Goal: Transaction & Acquisition: Subscribe to service/newsletter

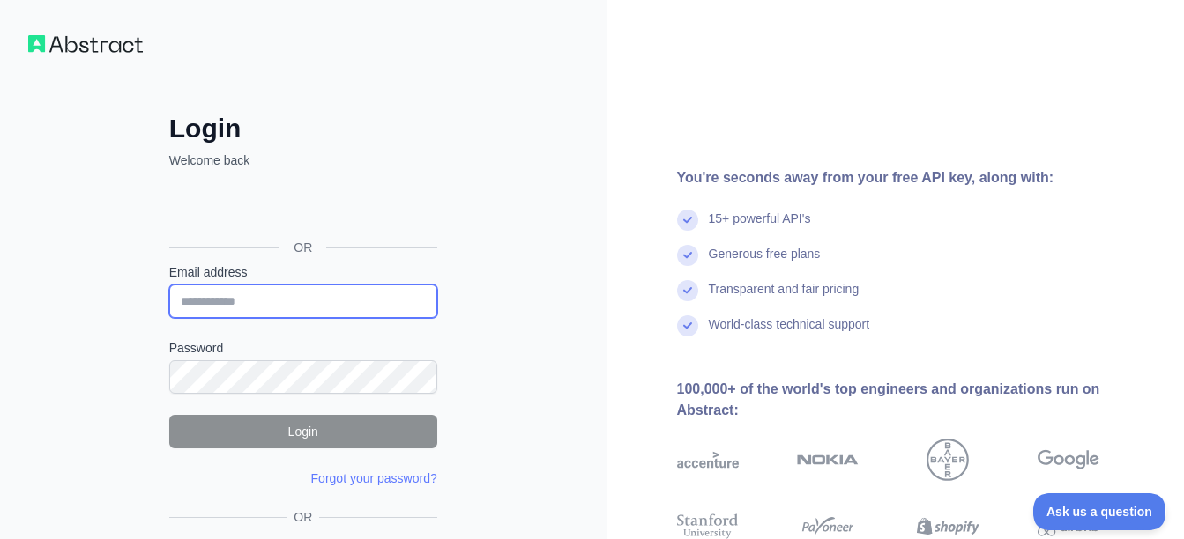
click at [253, 306] on input "Email address" at bounding box center [303, 301] width 268 height 33
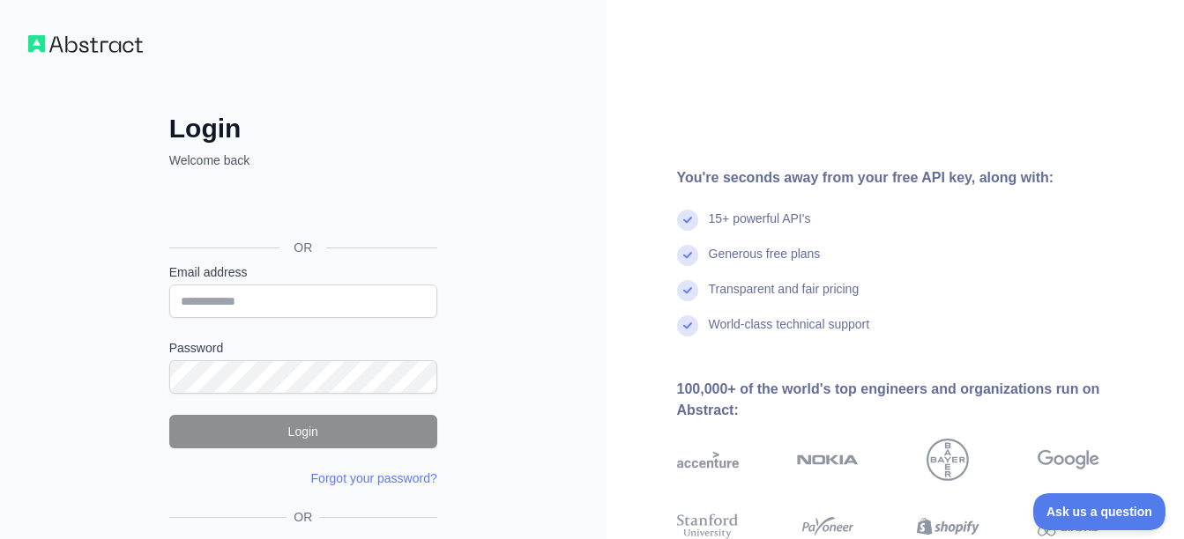
click at [99, 286] on div "Login Welcome back OR Email address Password Login Forgot your password? Please…" at bounding box center [303, 336] width 606 height 673
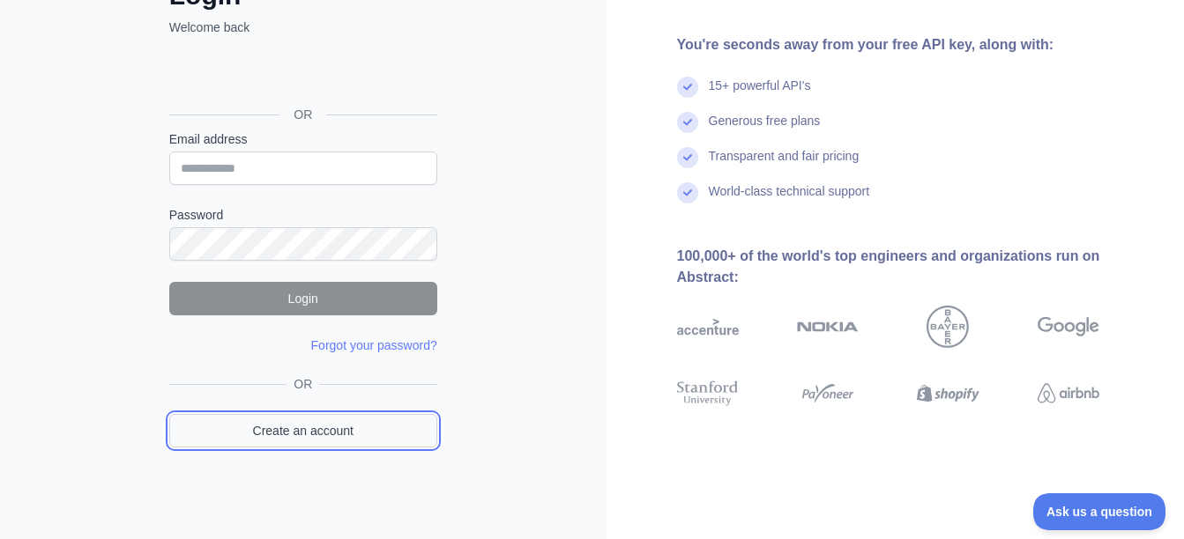
click at [315, 420] on link "Create an account" at bounding box center [303, 430] width 268 height 33
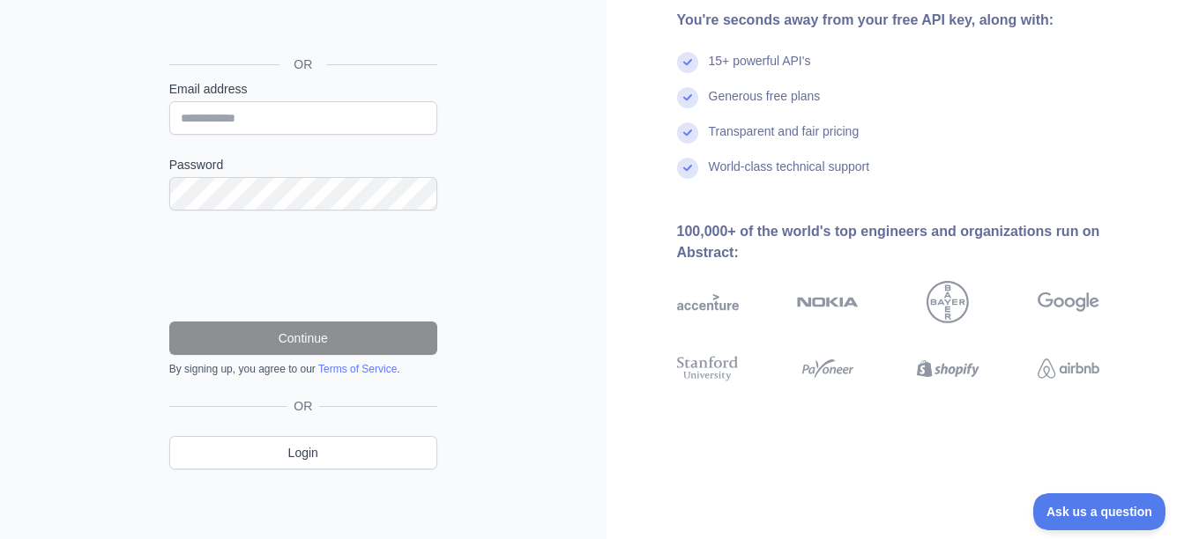
scroll to position [7, 0]
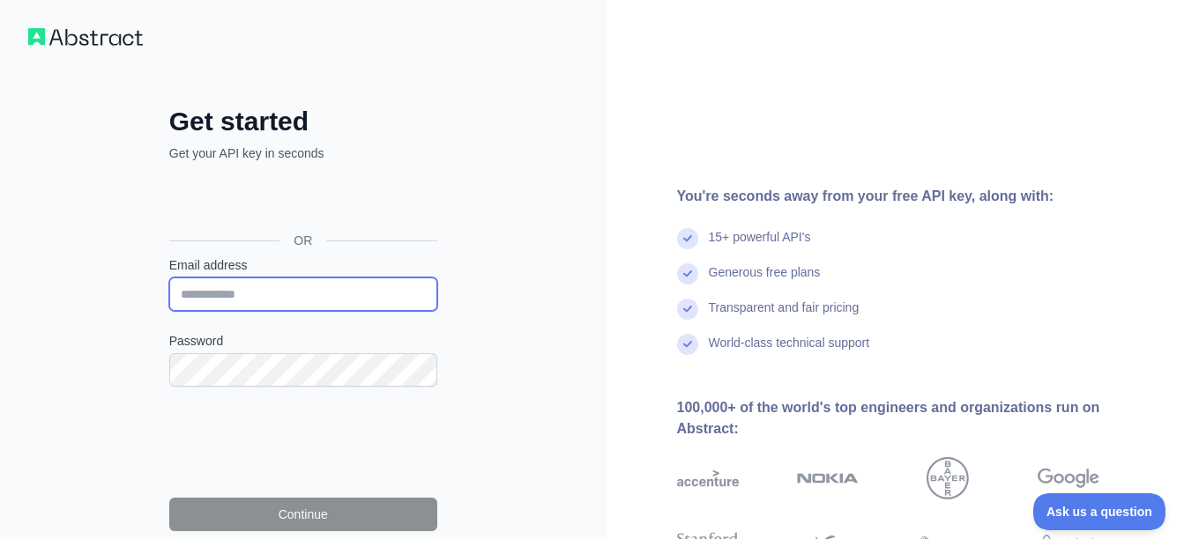
click at [264, 294] on input "Email address" at bounding box center [303, 294] width 268 height 33
type input "**********"
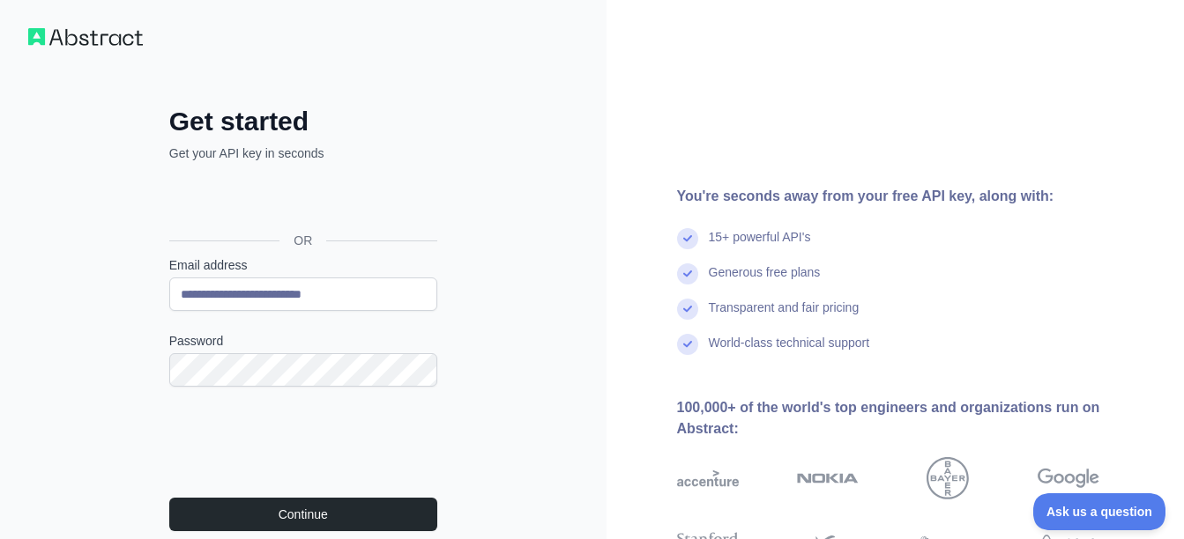
scroll to position [95, 0]
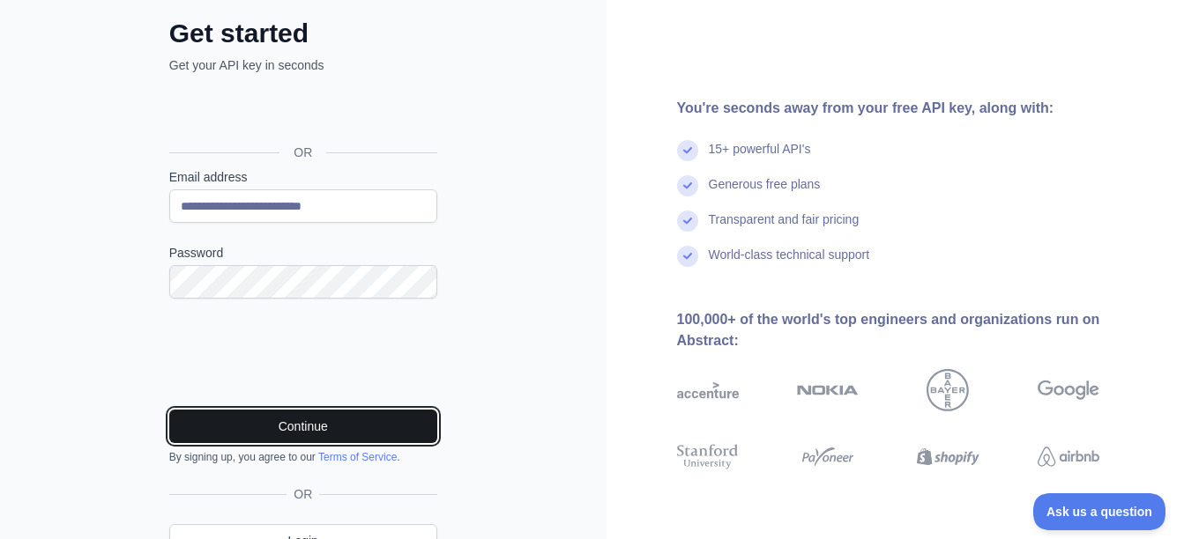
click at [337, 423] on button "Continue" at bounding box center [303, 426] width 268 height 33
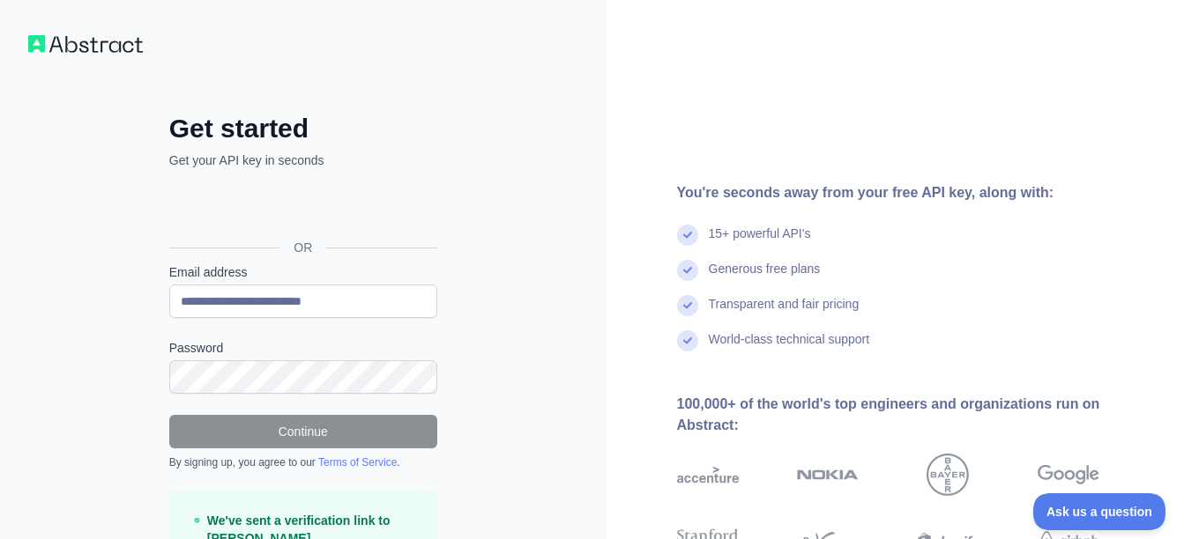
scroll to position [127, 0]
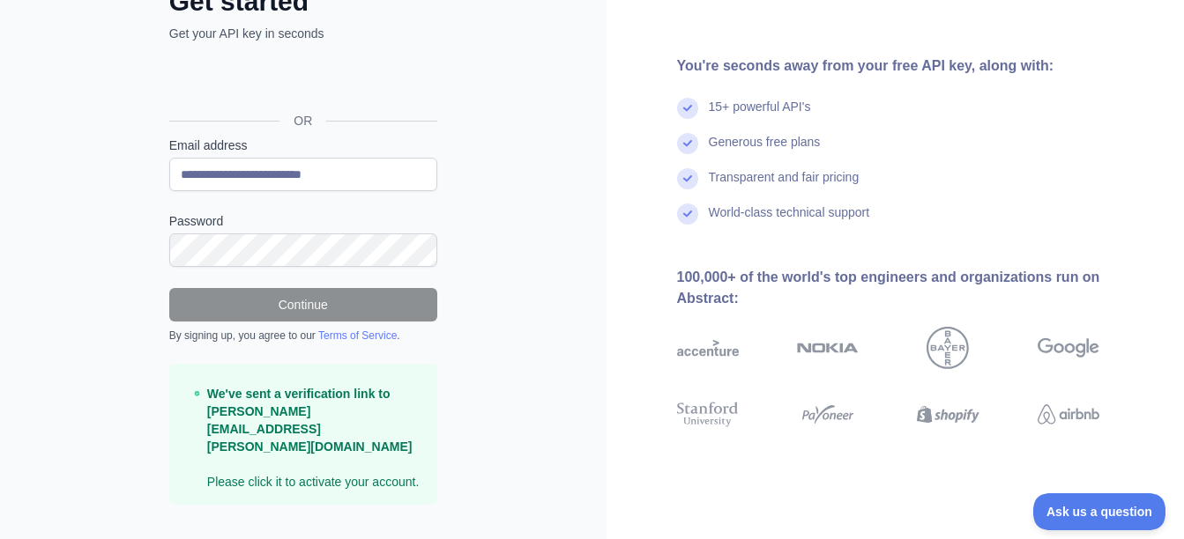
click at [307, 449] on p "We've sent a verification link to edgar.retana@glcamerica.com Please click it t…" at bounding box center [315, 438] width 216 height 106
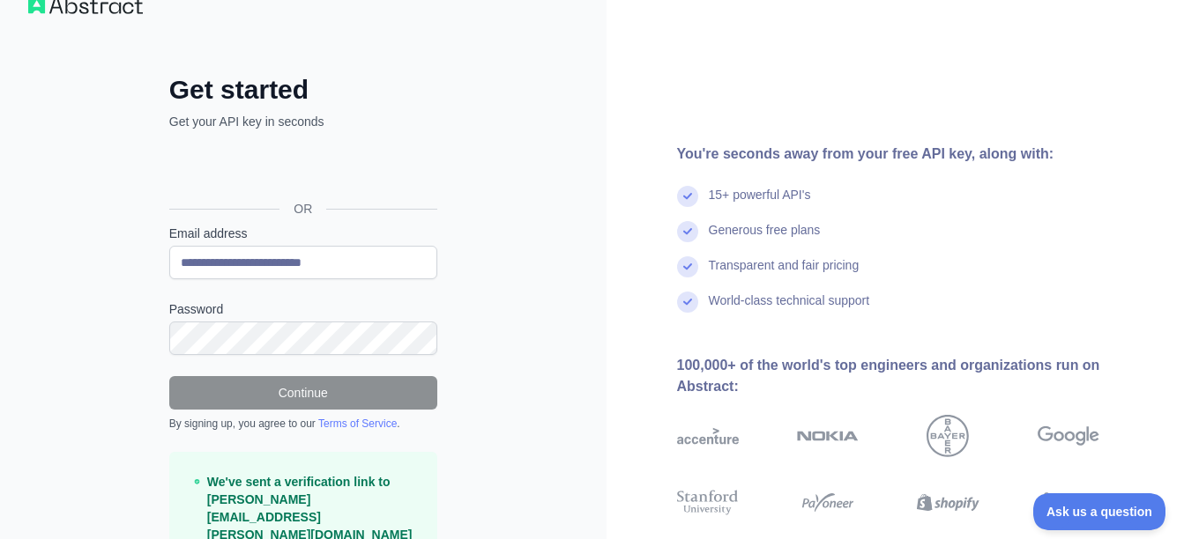
scroll to position [0, 0]
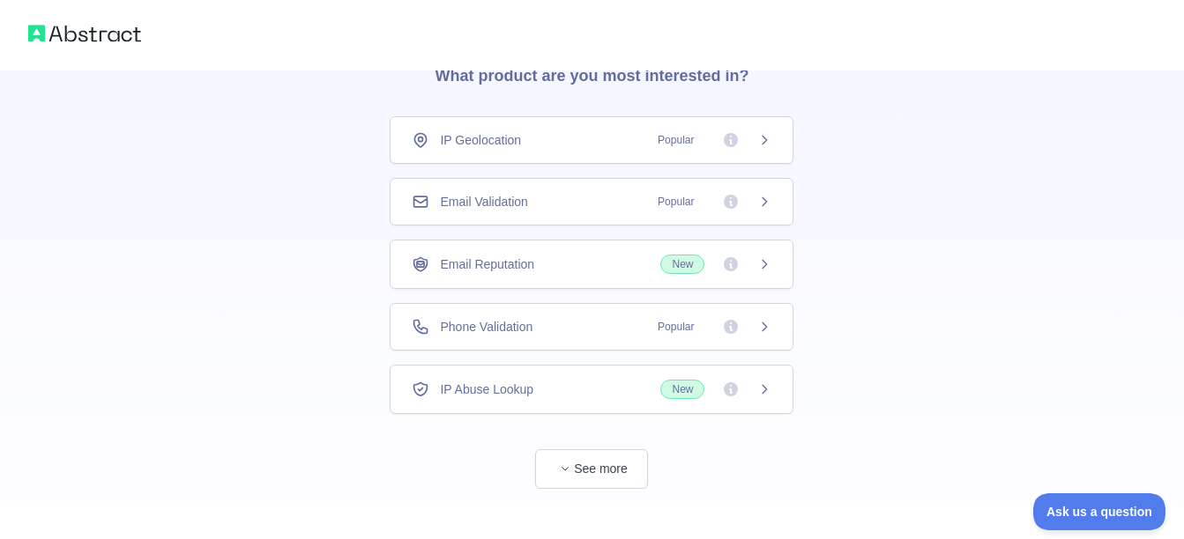
scroll to position [108, 0]
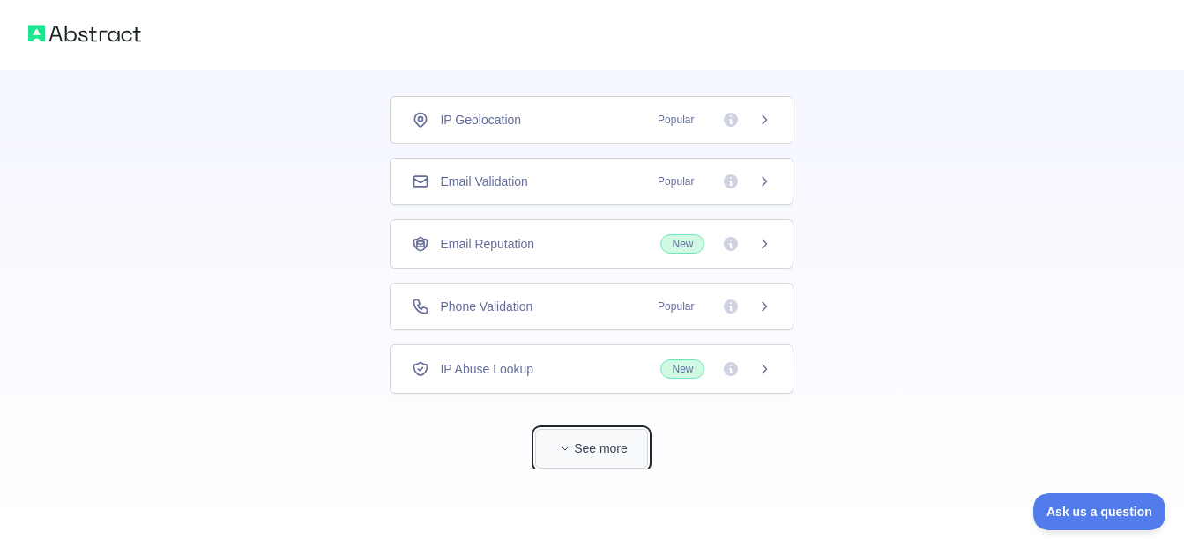
click at [610, 441] on button "See more" at bounding box center [591, 449] width 113 height 40
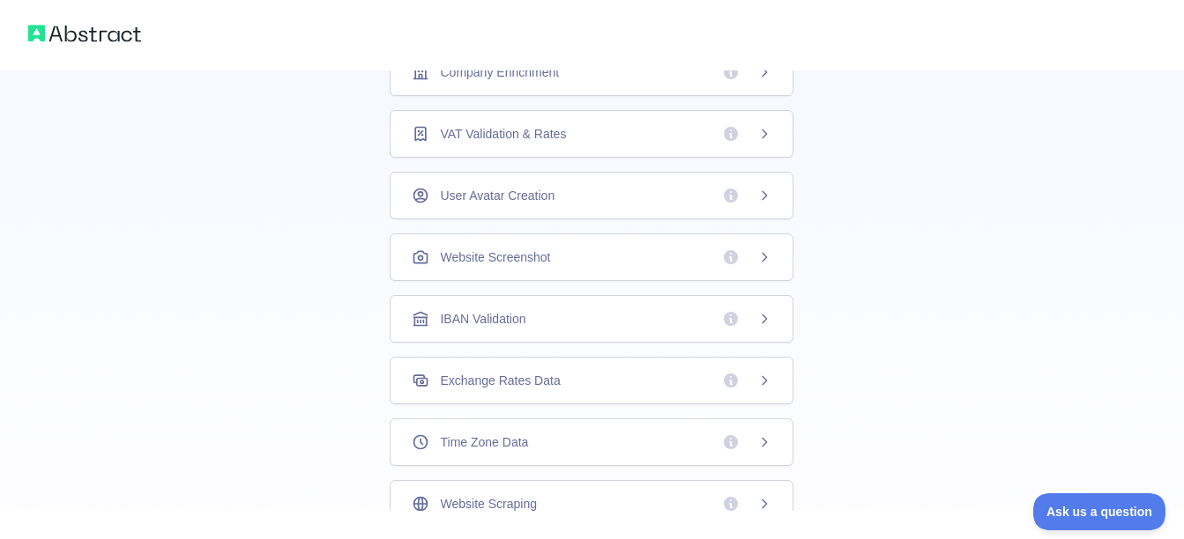
scroll to position [549, 0]
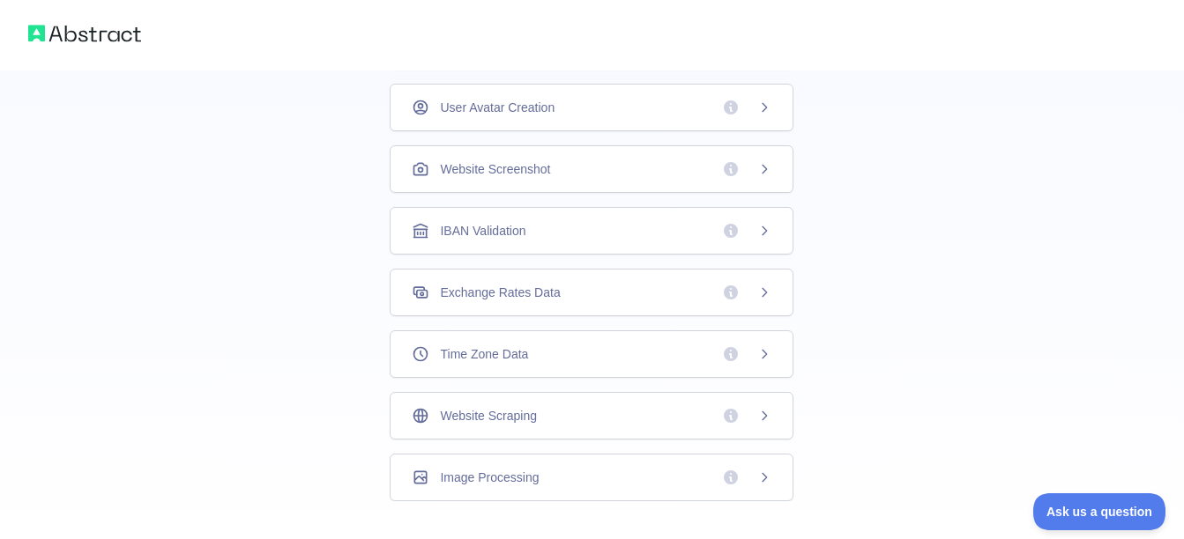
drag, startPoint x: 624, startPoint y: 368, endPoint x: 902, endPoint y: 296, distance: 286.8
click at [902, 296] on div "👋 Welcome! Please answer the following questions to improve your experience. Wh…" at bounding box center [592, 11] width 1184 height 1121
click at [578, 302] on div "Exchange Rates Data" at bounding box center [592, 293] width 404 height 48
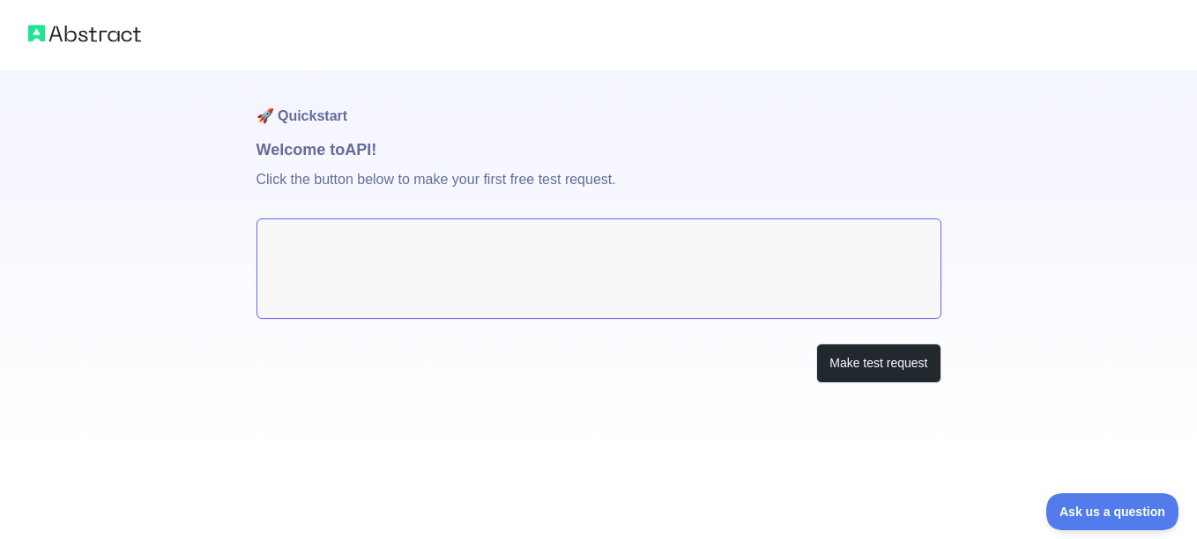
click at [553, 256] on textarea at bounding box center [598, 269] width 685 height 100
click at [577, 235] on textarea at bounding box center [598, 269] width 685 height 100
click at [429, 199] on p "Click the button below to make your first free test request." at bounding box center [598, 190] width 685 height 56
click at [419, 233] on textarea at bounding box center [598, 269] width 685 height 100
click at [915, 365] on button "Make test request" at bounding box center [878, 364] width 124 height 40
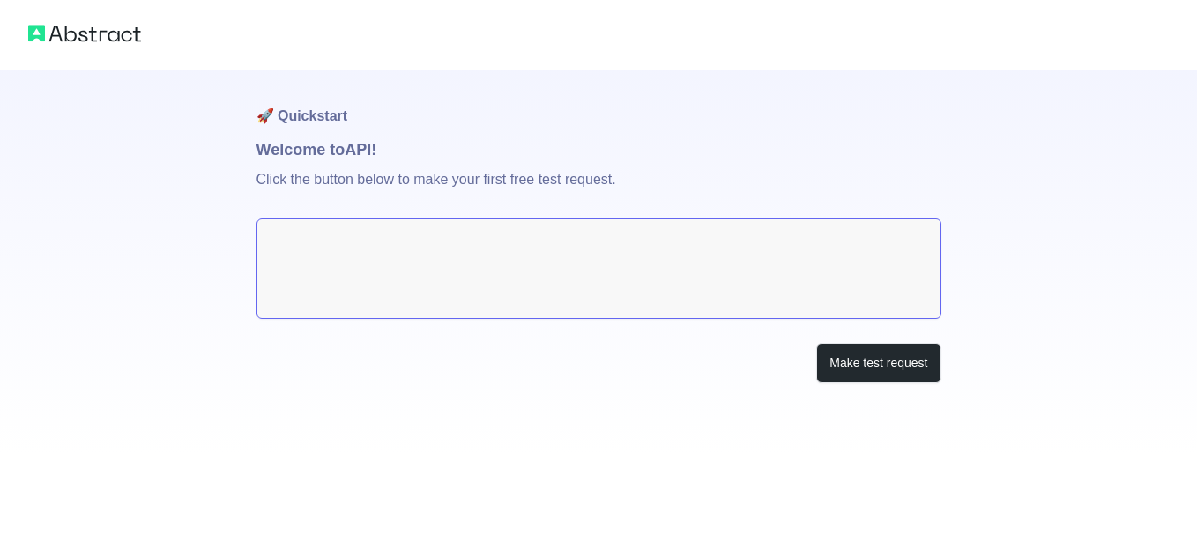
click at [443, 234] on textarea at bounding box center [598, 269] width 685 height 100
drag, startPoint x: 493, startPoint y: 238, endPoint x: 536, endPoint y: 234, distance: 42.4
click at [499, 239] on textarea at bounding box center [598, 269] width 685 height 100
click at [577, 167] on p "Click the button below to make your first free test request." at bounding box center [598, 190] width 685 height 56
click at [576, 188] on p "Click the button below to make your first free test request." at bounding box center [598, 190] width 685 height 56
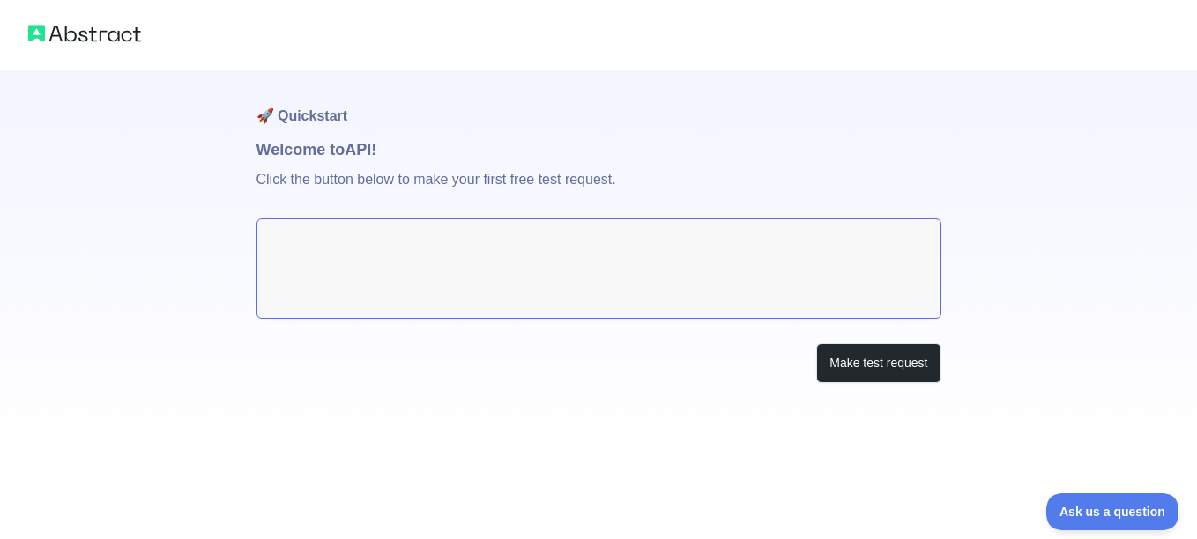
drag, startPoint x: 576, startPoint y: 188, endPoint x: 664, endPoint y: 189, distance: 88.1
click at [644, 187] on p "Click the button below to make your first free test request." at bounding box center [598, 190] width 685 height 56
click at [86, 43] on img at bounding box center [84, 33] width 113 height 25
click at [906, 380] on button "Make test request" at bounding box center [878, 364] width 124 height 40
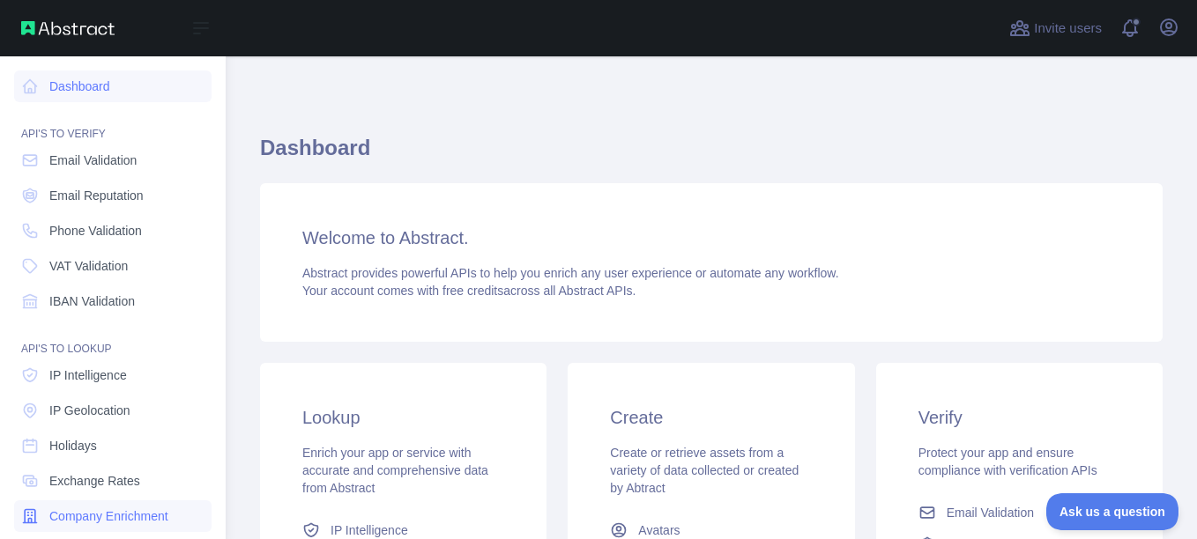
scroll to position [176, 0]
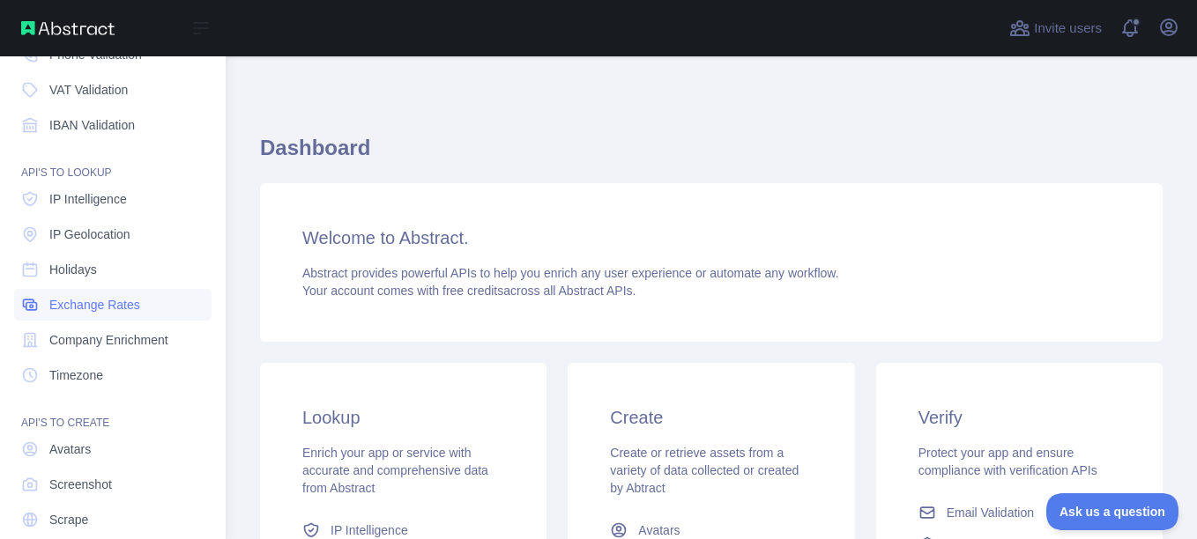
click at [127, 296] on span "Exchange Rates" at bounding box center [94, 305] width 91 height 18
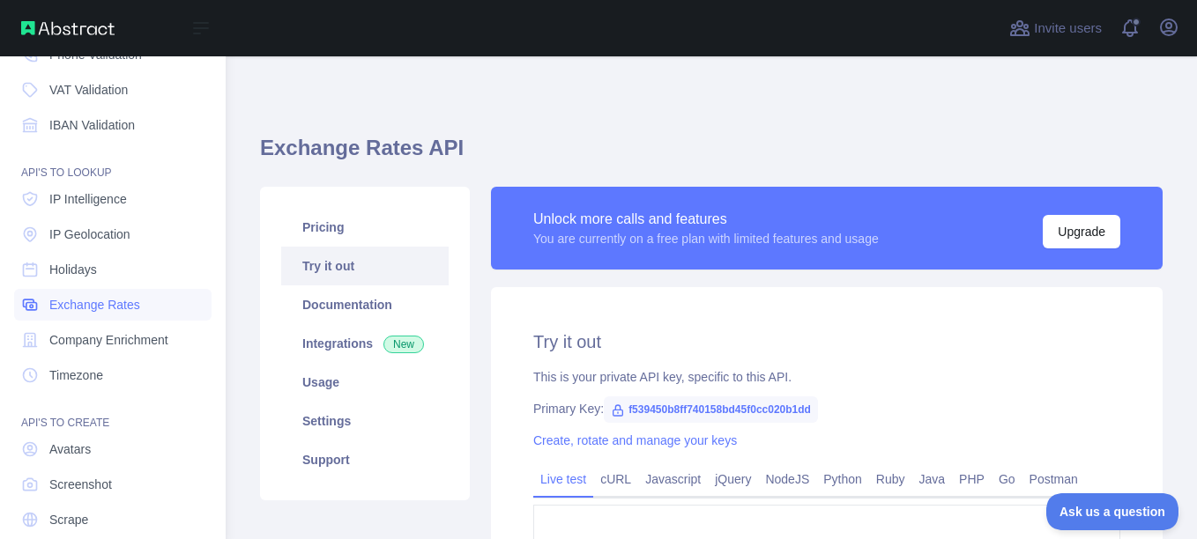
type textarea "**********"
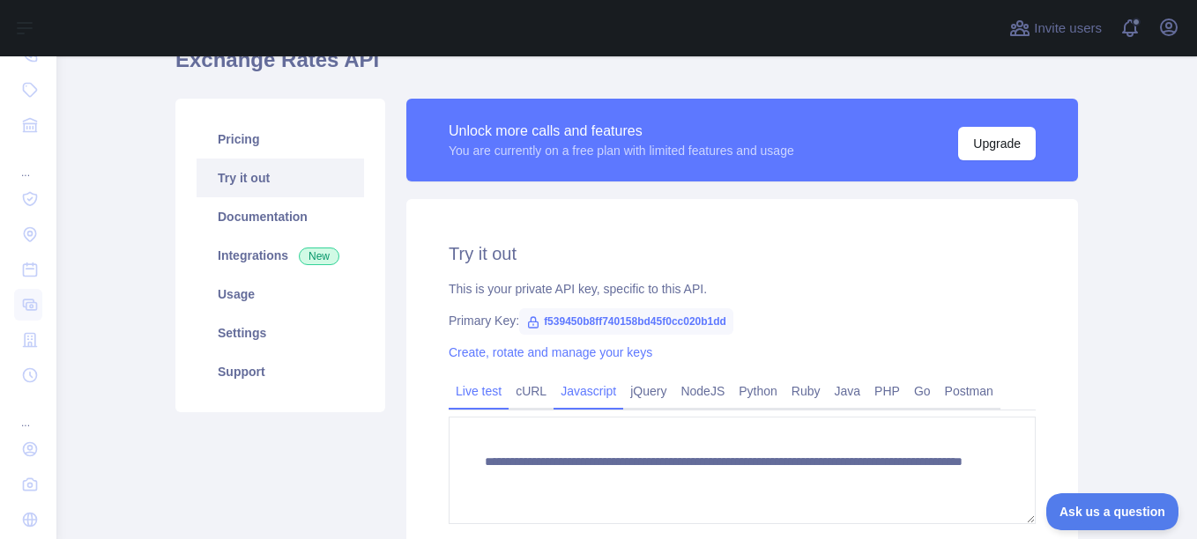
scroll to position [176, 0]
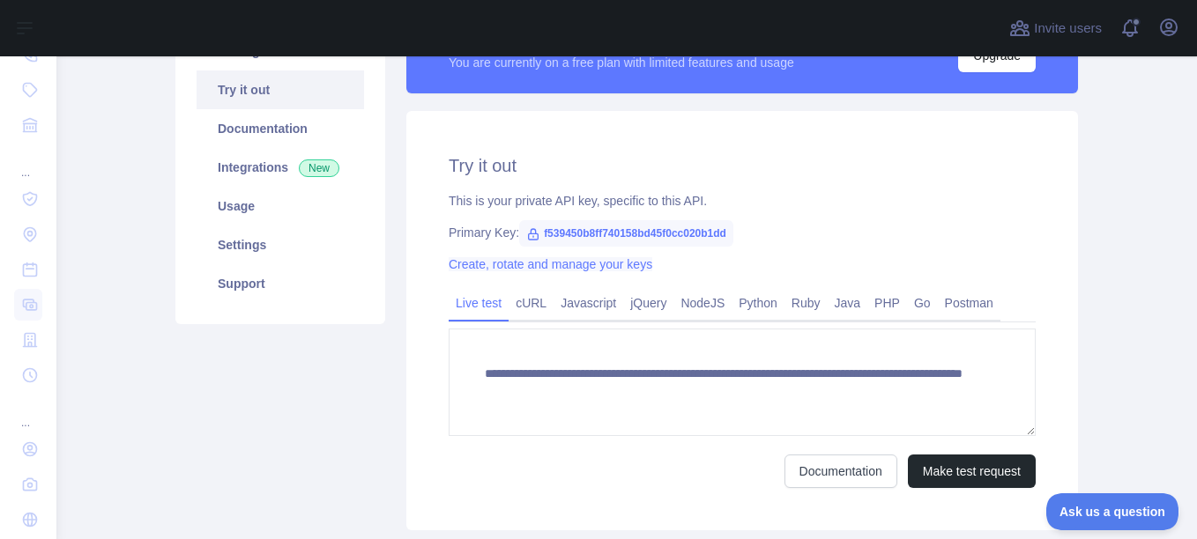
click at [578, 268] on link "Create, rotate and manage your keys" at bounding box center [551, 264] width 204 height 14
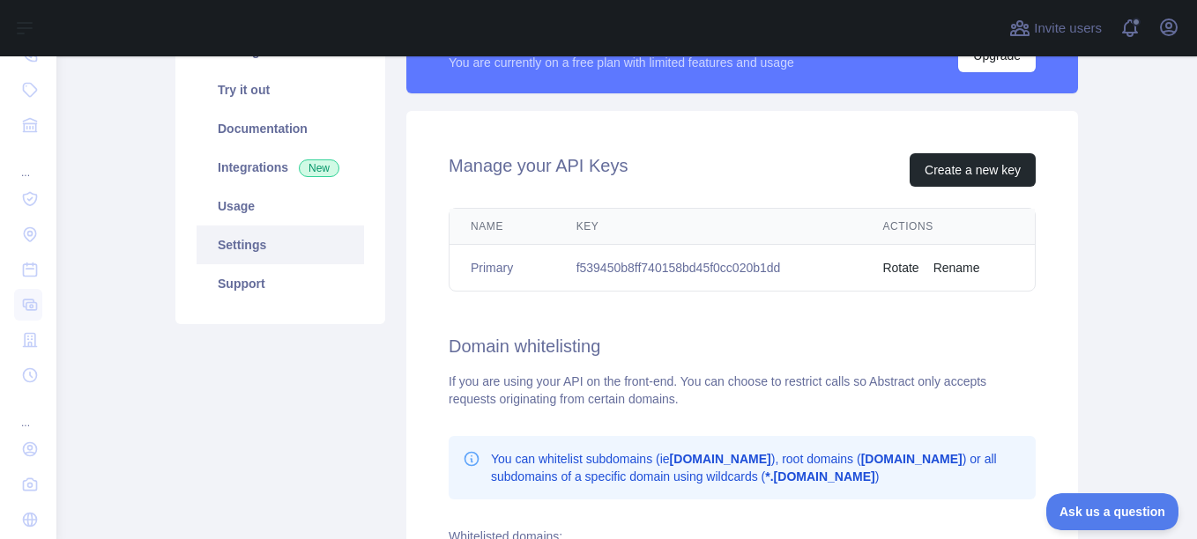
scroll to position [88, 0]
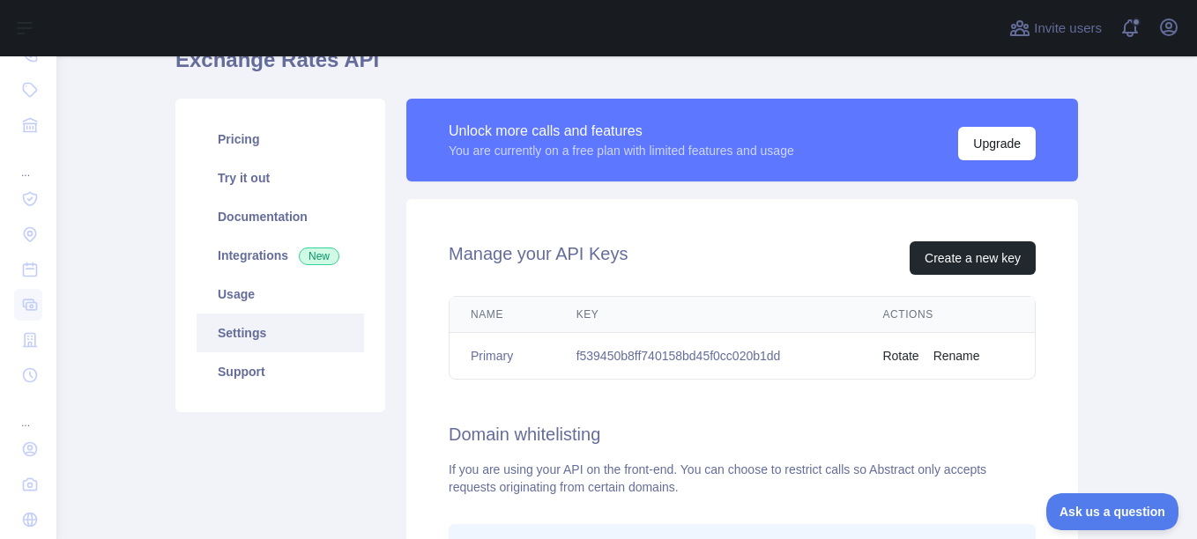
click at [906, 360] on button "Rotate" at bounding box center [900, 356] width 36 height 18
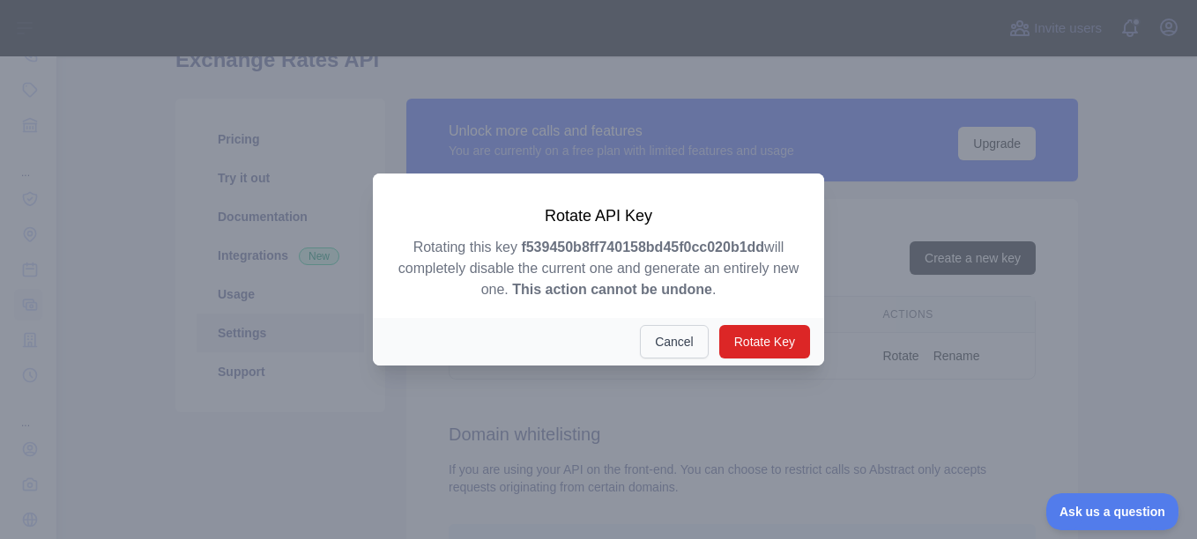
click at [666, 348] on button "Cancel" at bounding box center [674, 341] width 69 height 33
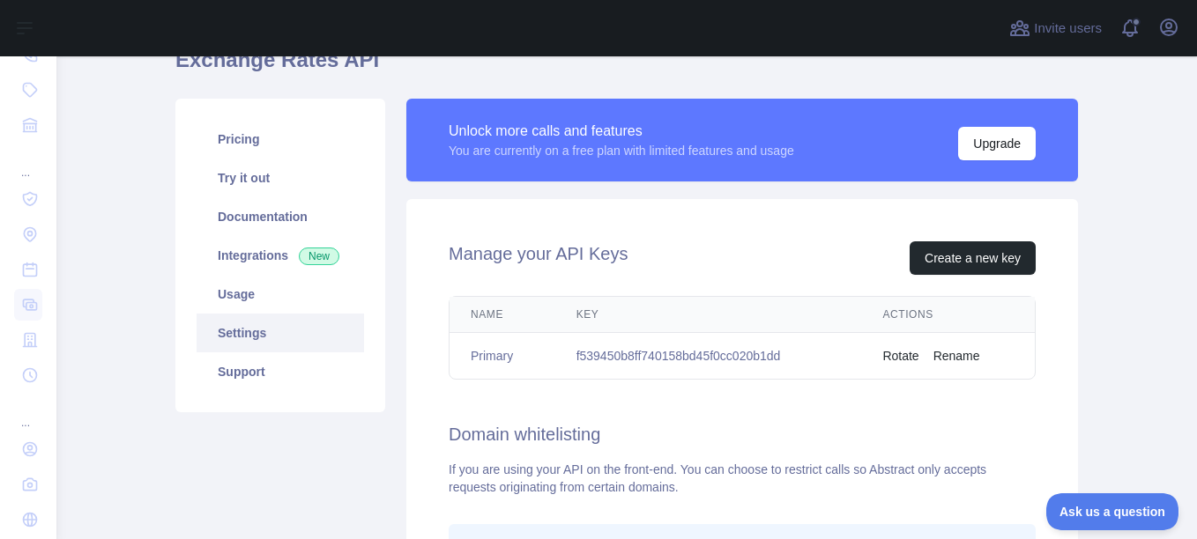
click at [630, 358] on td "f539450b8ff740158bd45f0cc020b1dd" at bounding box center [708, 356] width 307 height 47
click at [487, 351] on td "Primary" at bounding box center [502, 356] width 106 height 47
click at [308, 162] on link "Try it out" at bounding box center [280, 178] width 167 height 39
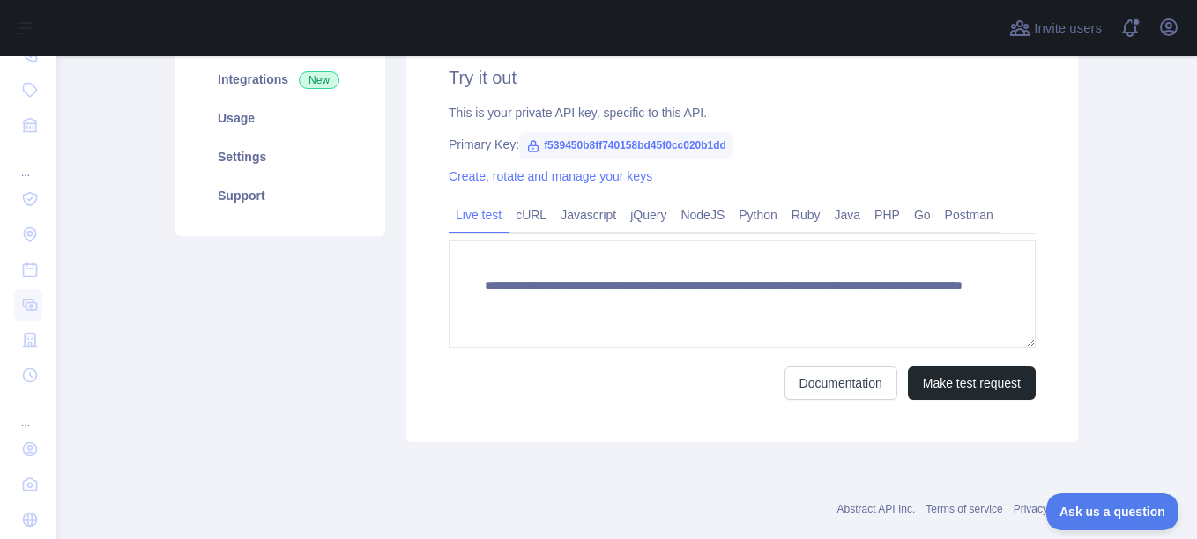
scroll to position [176, 0]
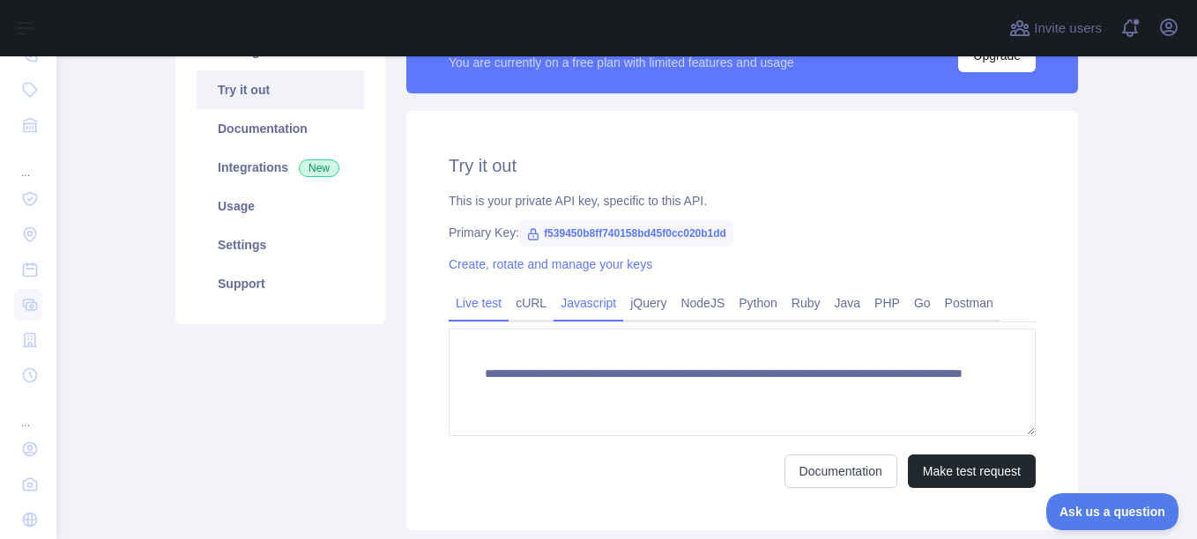
click at [568, 314] on link "Javascript" at bounding box center [588, 303] width 70 height 28
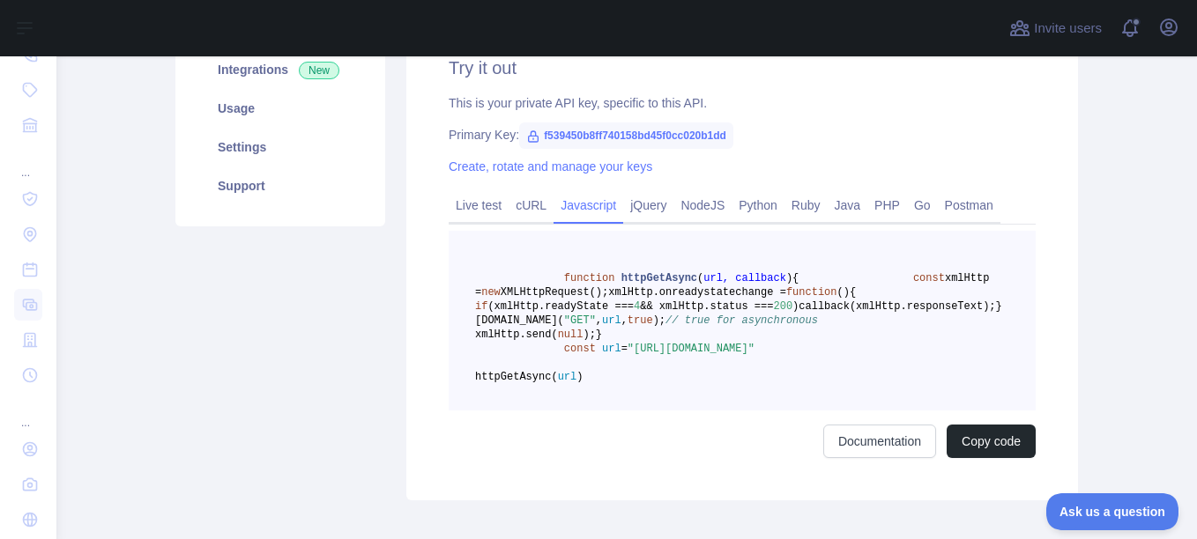
scroll to position [186, 0]
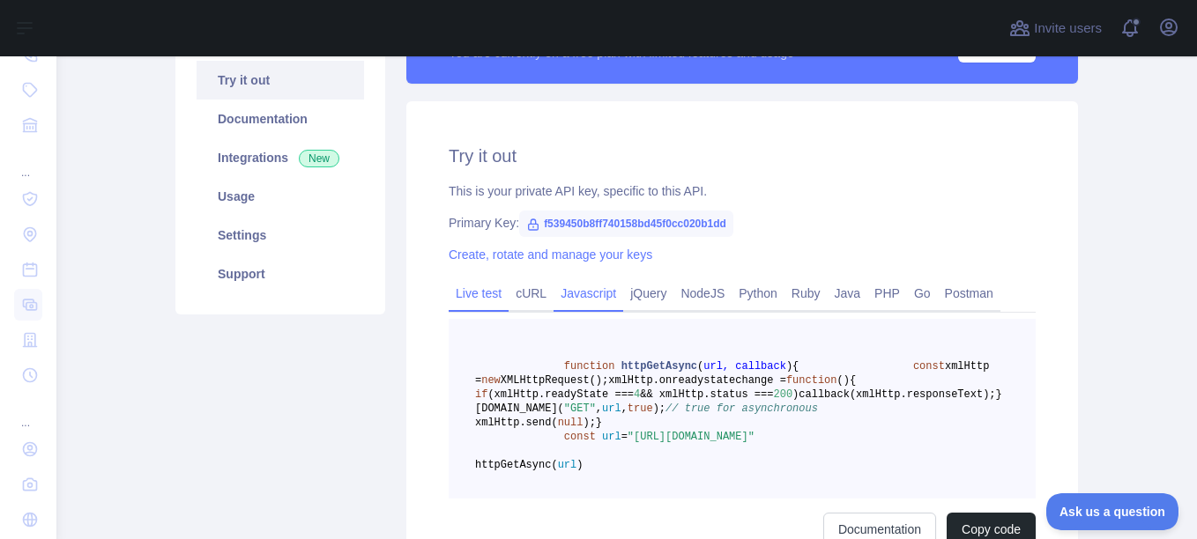
click at [467, 289] on link "Live test" at bounding box center [479, 293] width 60 height 28
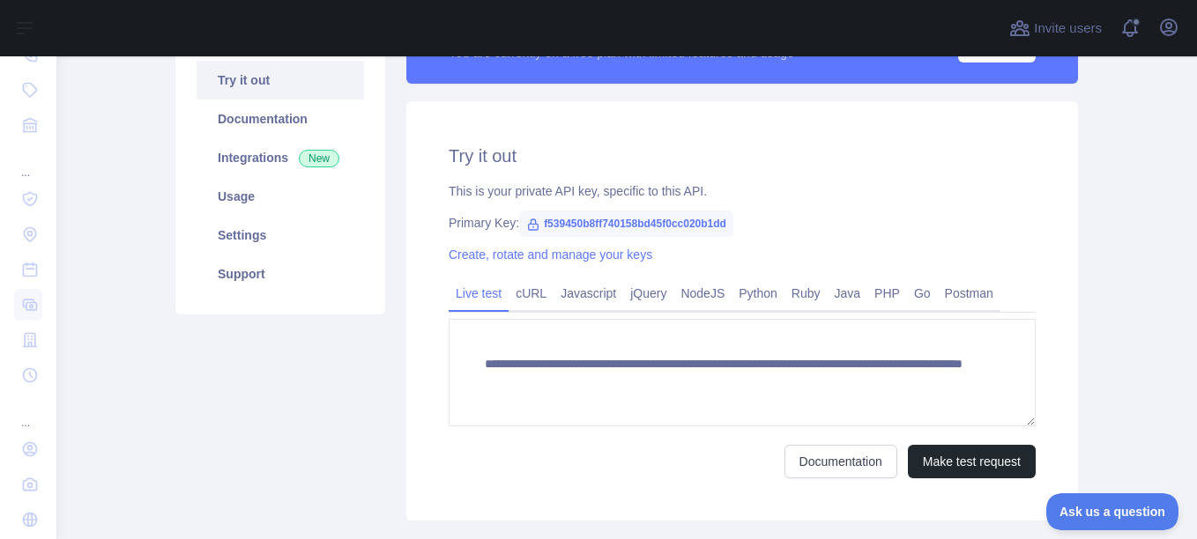
scroll to position [274, 0]
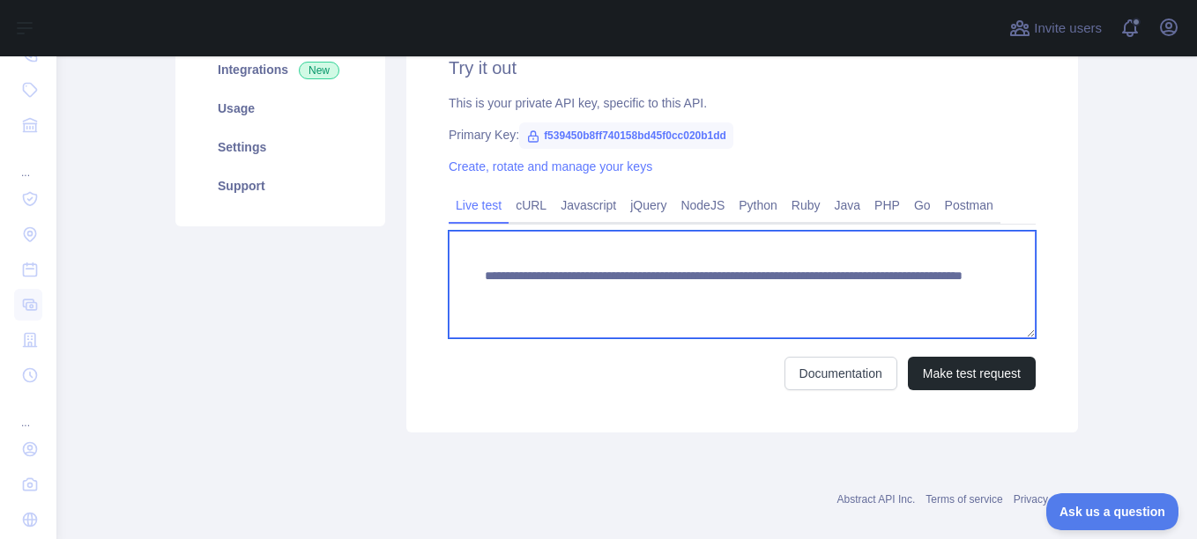
click at [866, 293] on textarea "**********" at bounding box center [742, 285] width 587 height 108
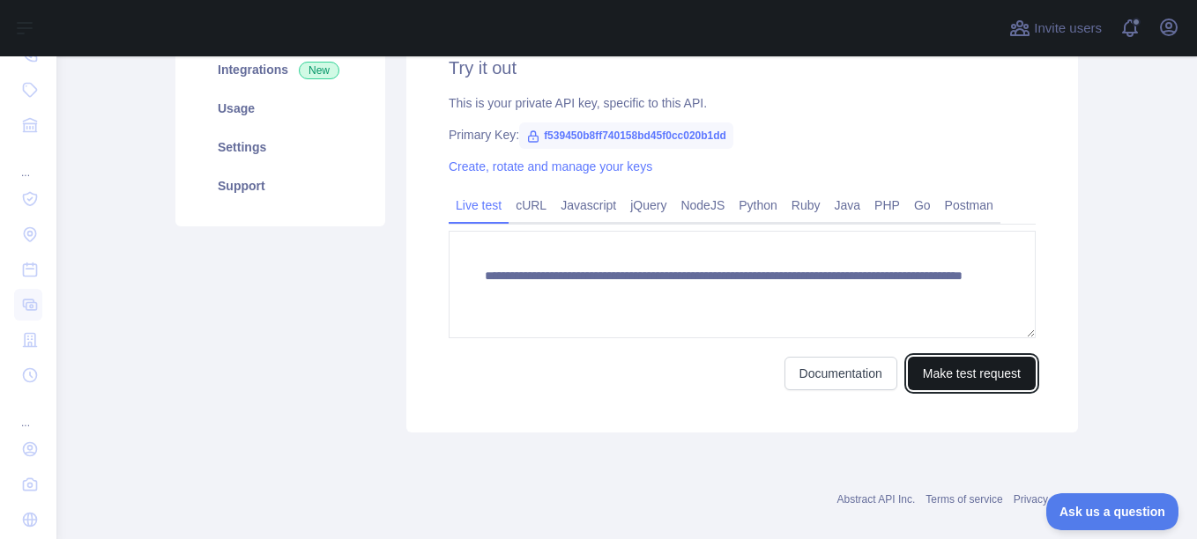
click at [967, 381] on button "Make test request" at bounding box center [972, 373] width 128 height 33
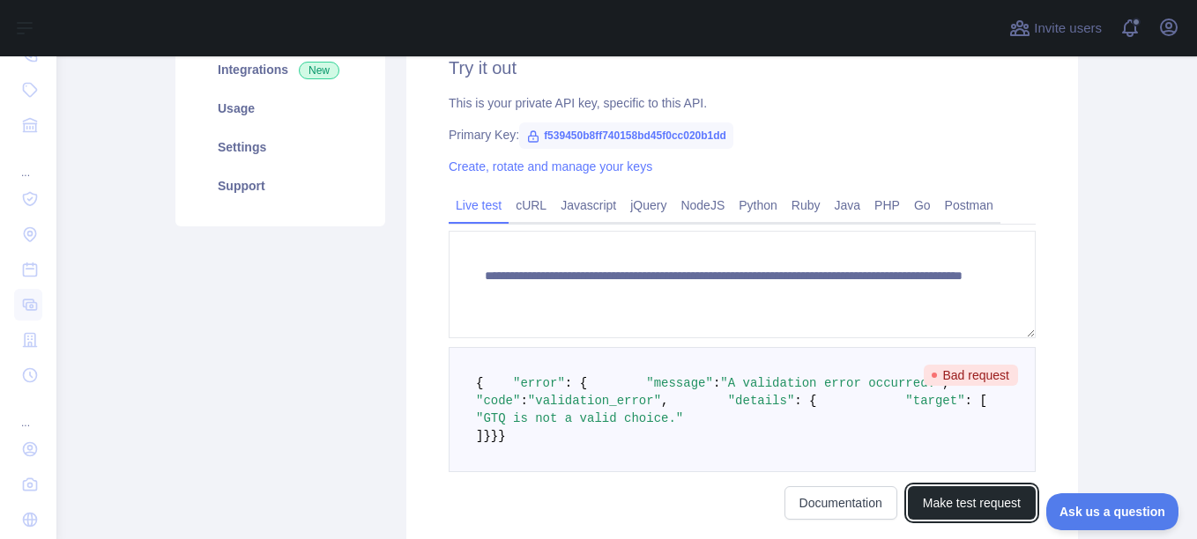
scroll to position [362, 0]
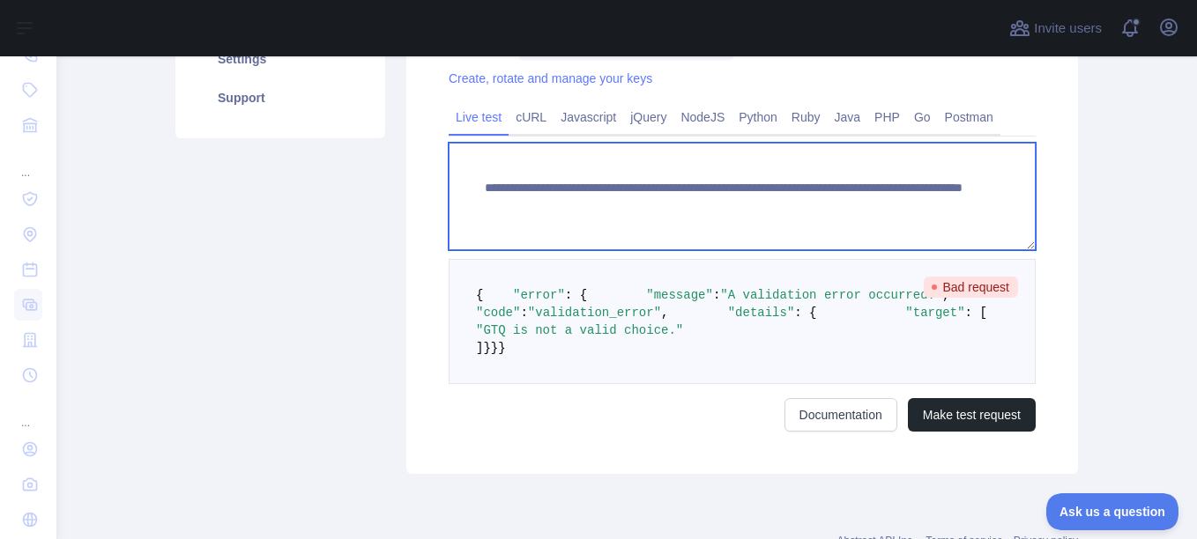
click at [904, 212] on textarea "**********" at bounding box center [742, 197] width 587 height 108
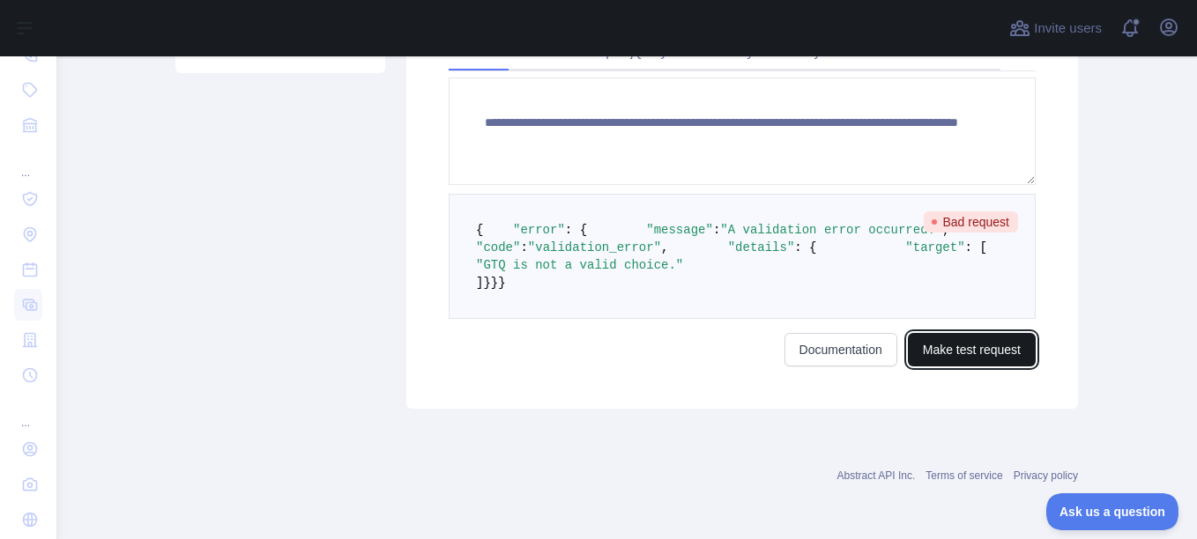
click at [981, 367] on button "Make test request" at bounding box center [972, 349] width 128 height 33
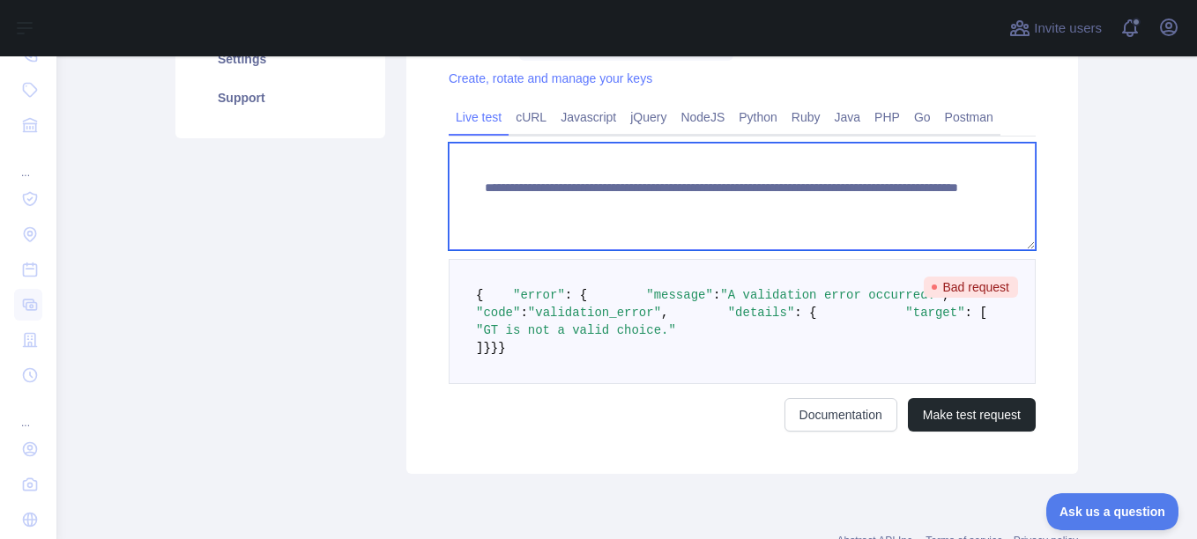
click at [907, 212] on textarea "**********" at bounding box center [742, 197] width 587 height 108
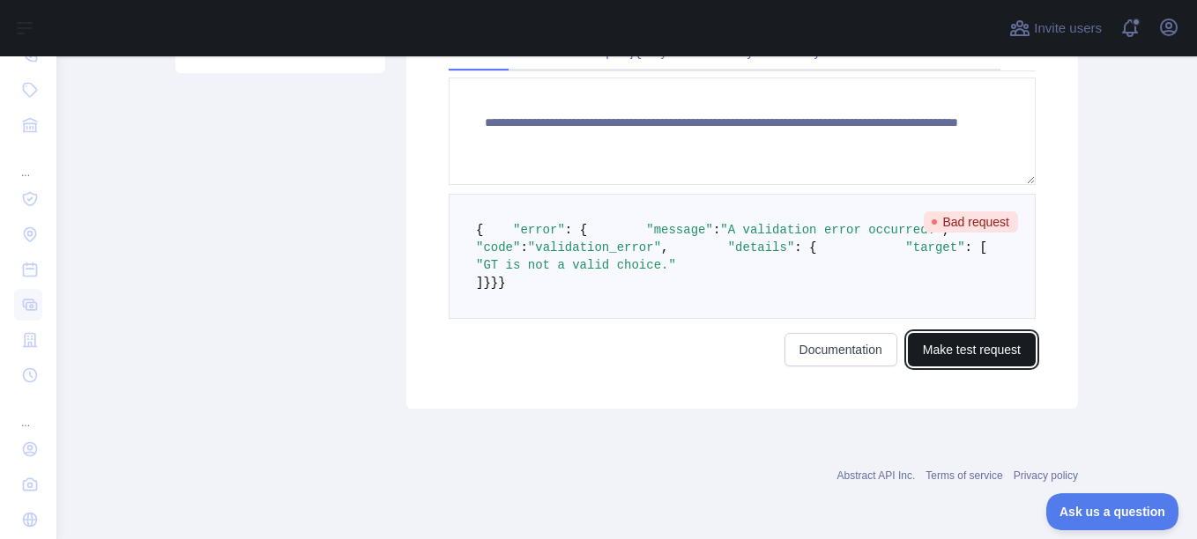
click at [946, 367] on button "Make test request" at bounding box center [972, 349] width 128 height 33
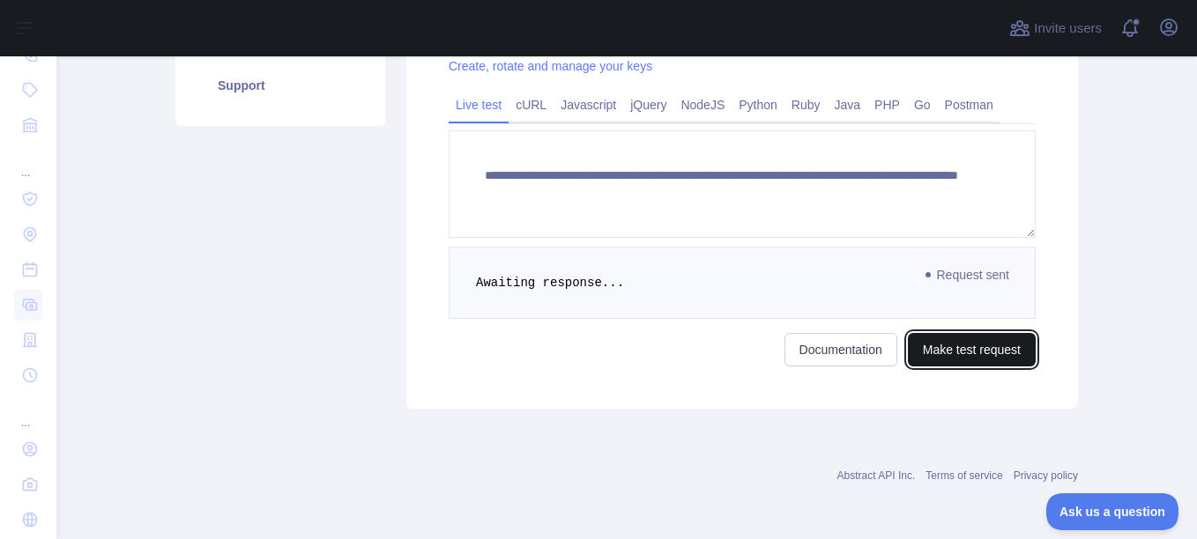
scroll to position [450, 0]
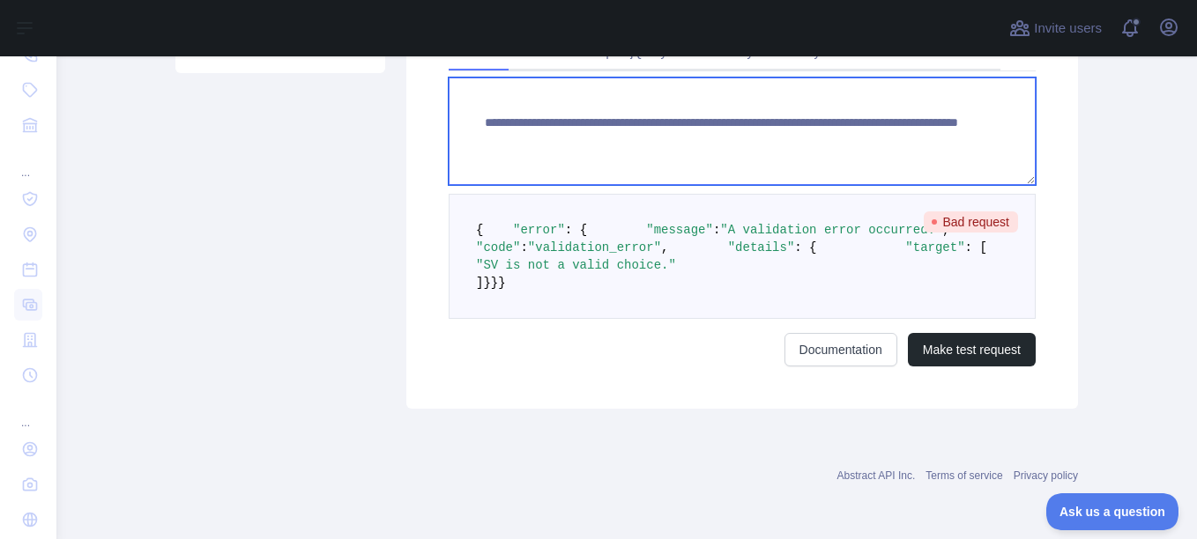
click at [879, 118] on textarea "**********" at bounding box center [742, 132] width 587 height 108
click at [854, 118] on textarea "**********" at bounding box center [742, 132] width 587 height 108
paste textarea "*"
type textarea "**********"
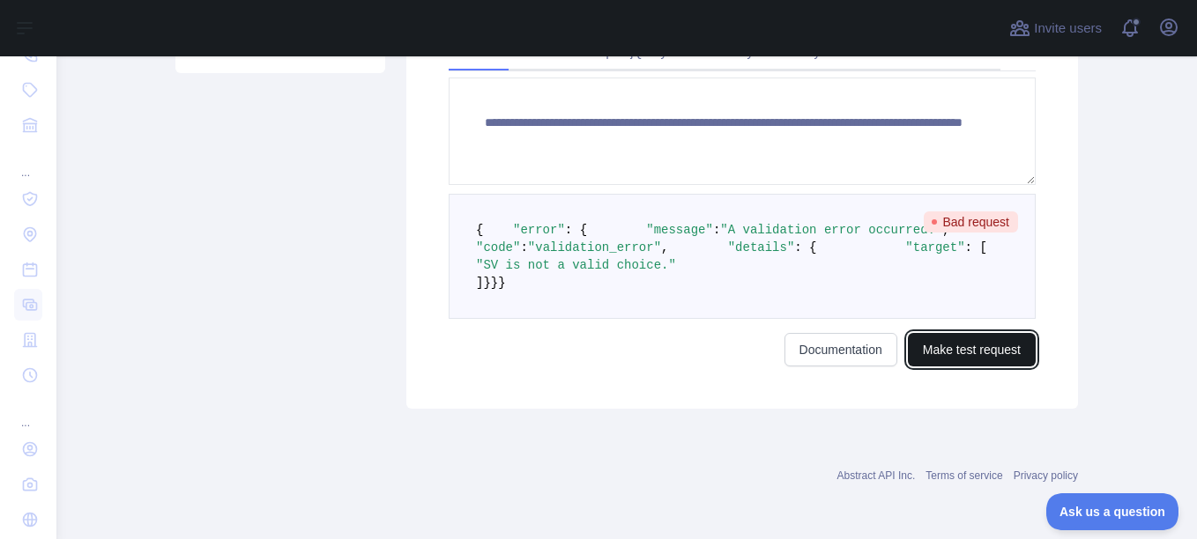
click at [962, 367] on button "Make test request" at bounding box center [972, 349] width 128 height 33
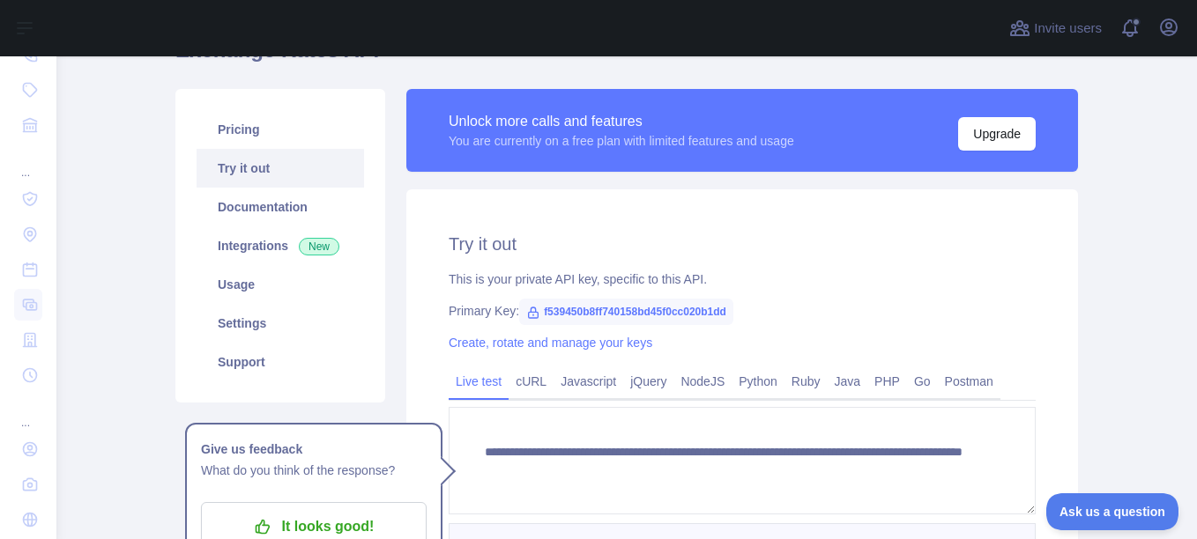
scroll to position [186, 0]
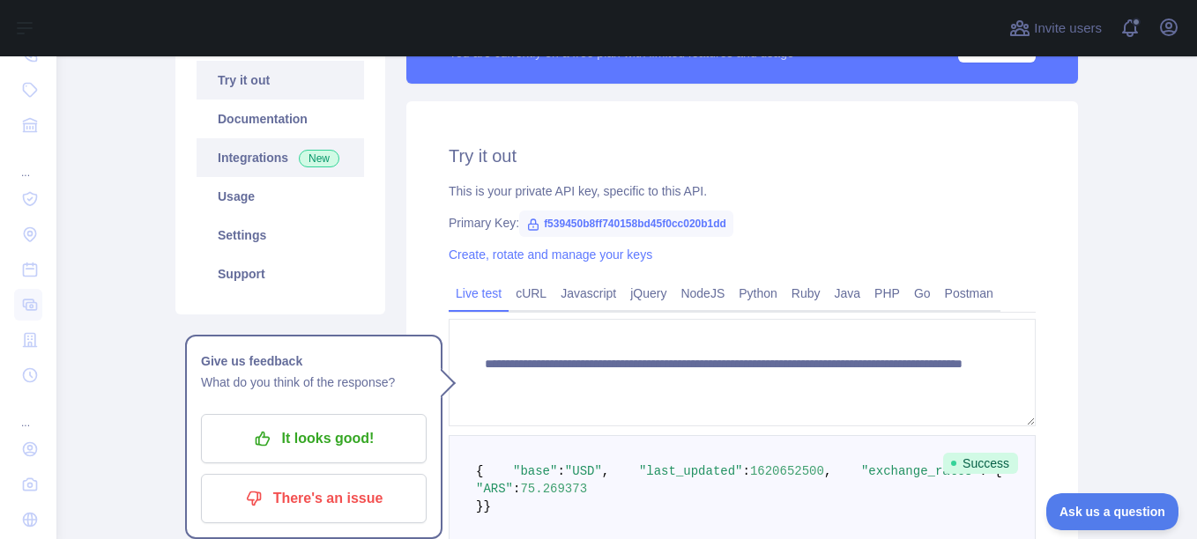
click at [269, 160] on link "Integrations New" at bounding box center [280, 157] width 167 height 39
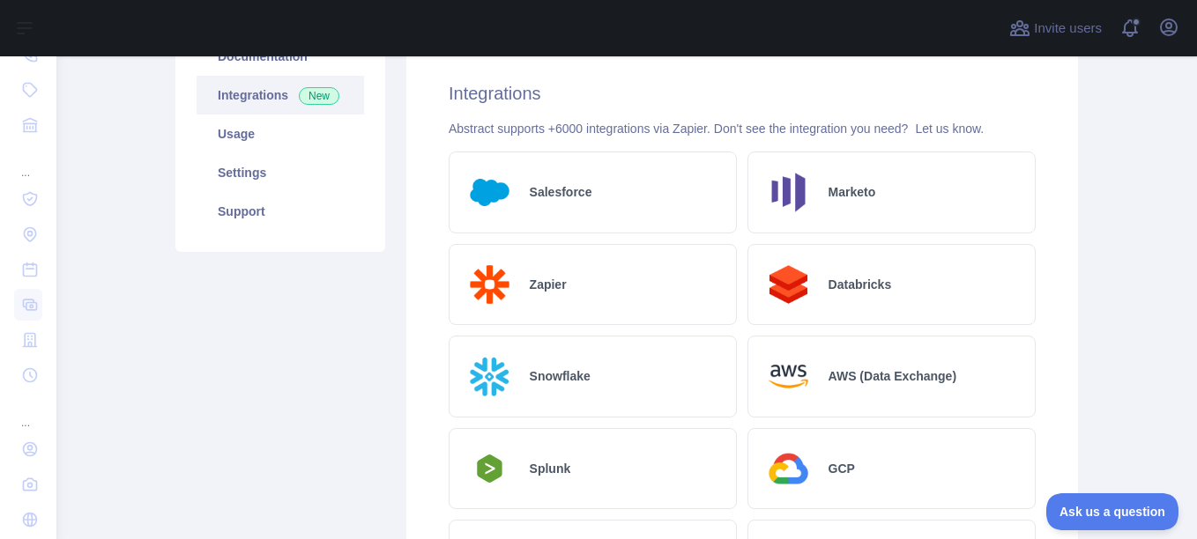
scroll to position [160, 0]
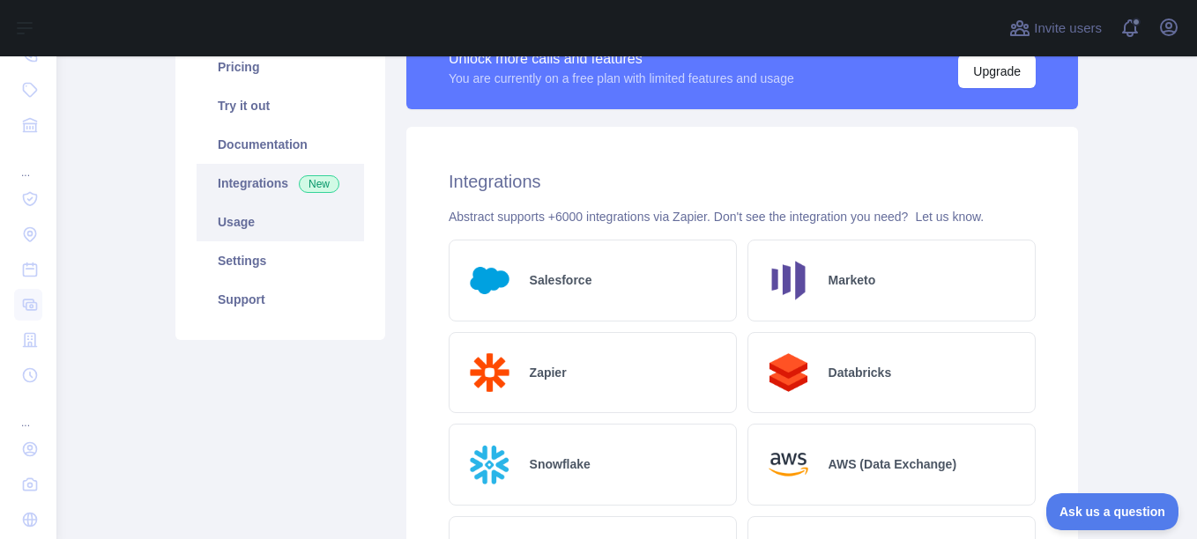
click at [237, 223] on link "Usage" at bounding box center [280, 222] width 167 height 39
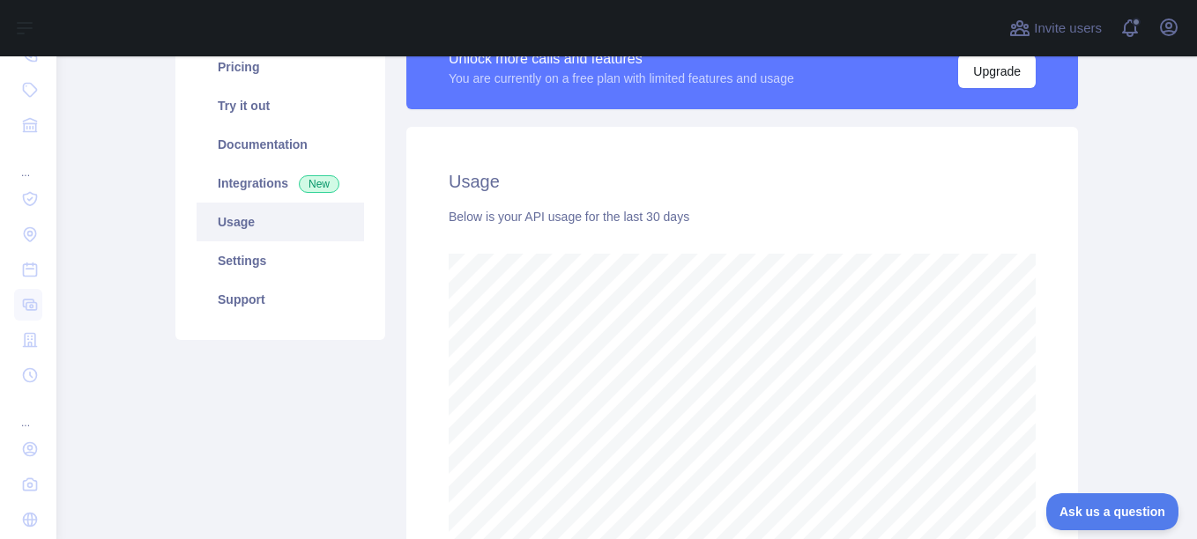
scroll to position [483, 1127]
click at [257, 248] on link "Settings" at bounding box center [280, 260] width 167 height 39
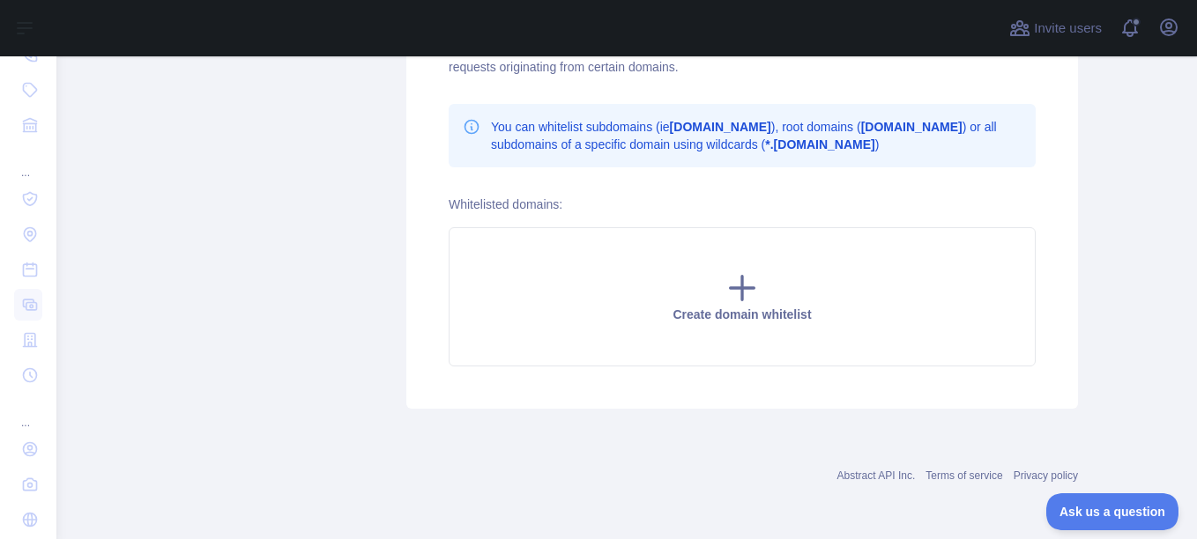
scroll to position [68, 0]
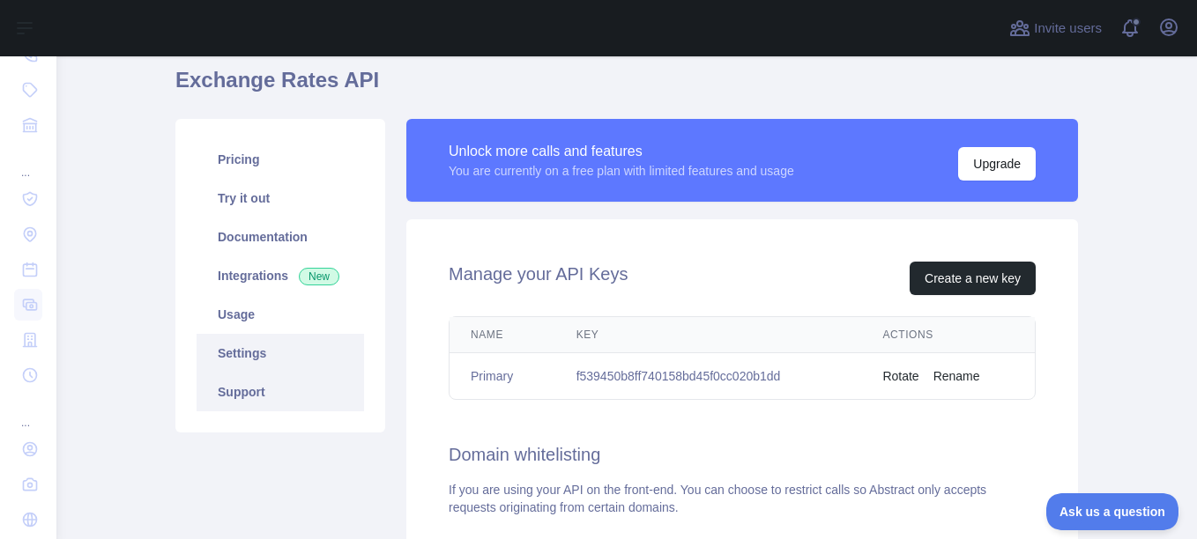
click at [257, 399] on link "Support" at bounding box center [280, 392] width 167 height 39
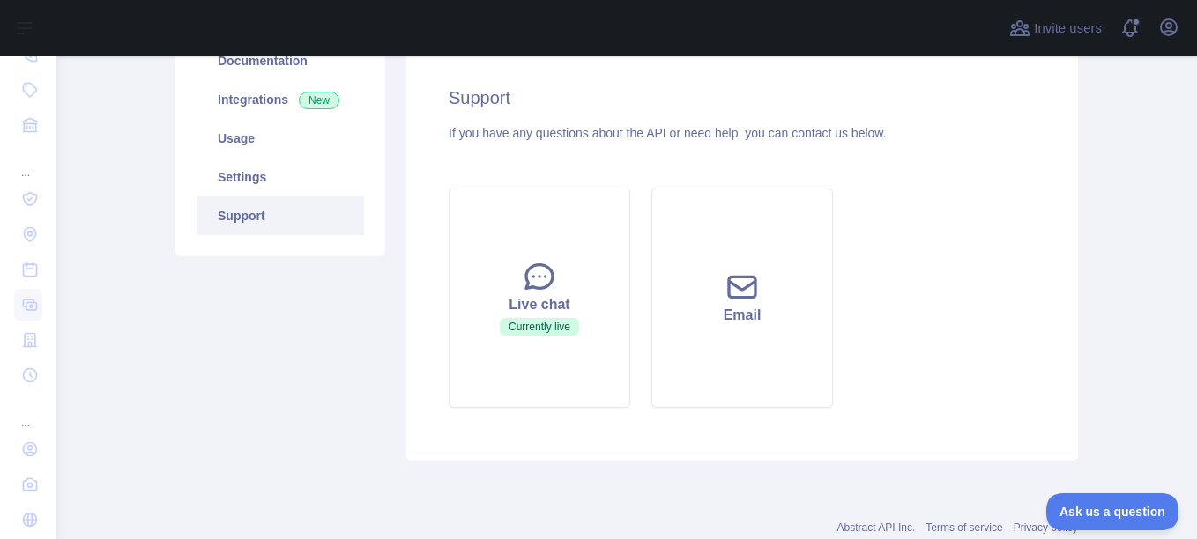
scroll to position [68, 0]
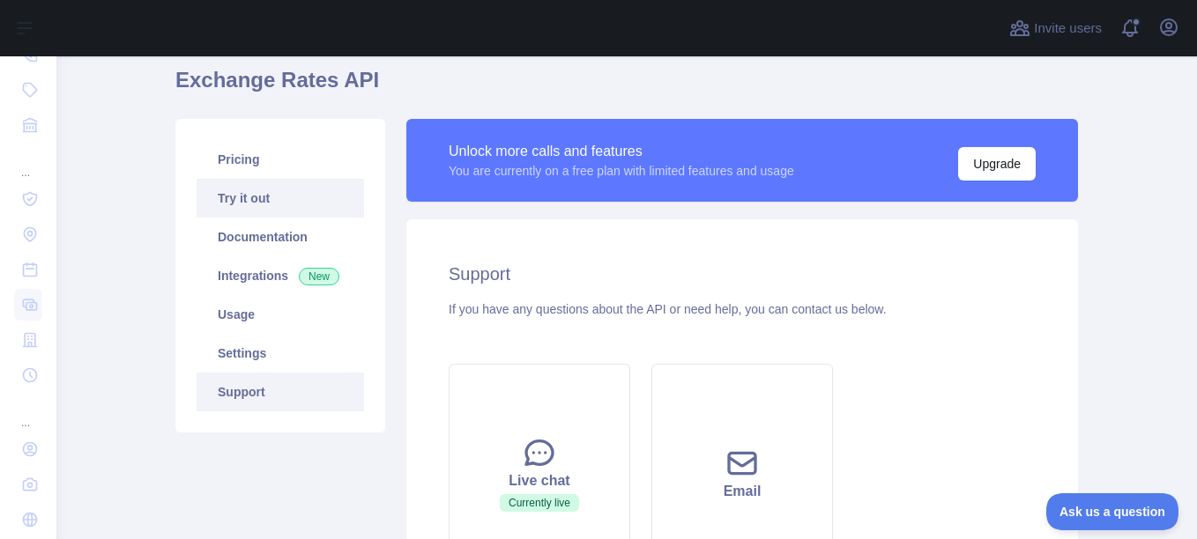
click at [246, 206] on link "Try it out" at bounding box center [280, 198] width 167 height 39
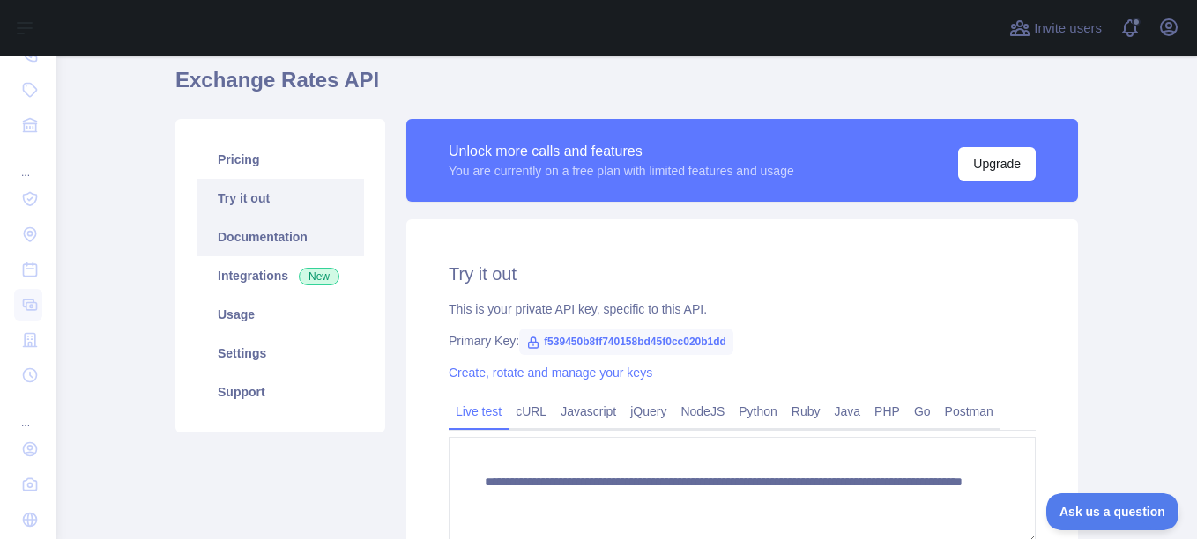
click at [255, 235] on link "Documentation" at bounding box center [280, 237] width 167 height 39
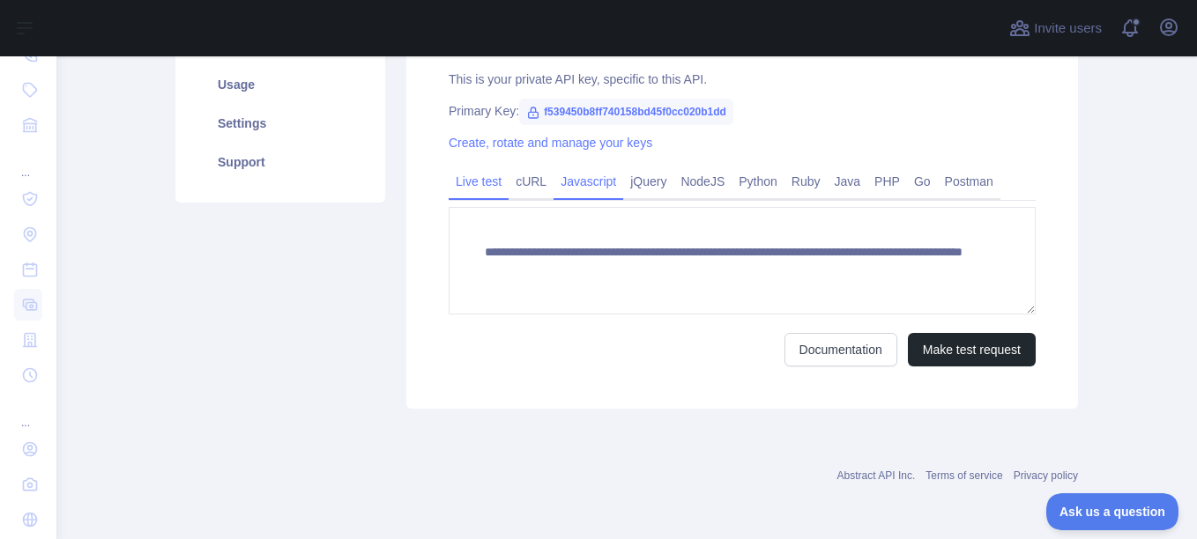
click at [553, 189] on link "Javascript" at bounding box center [588, 181] width 70 height 28
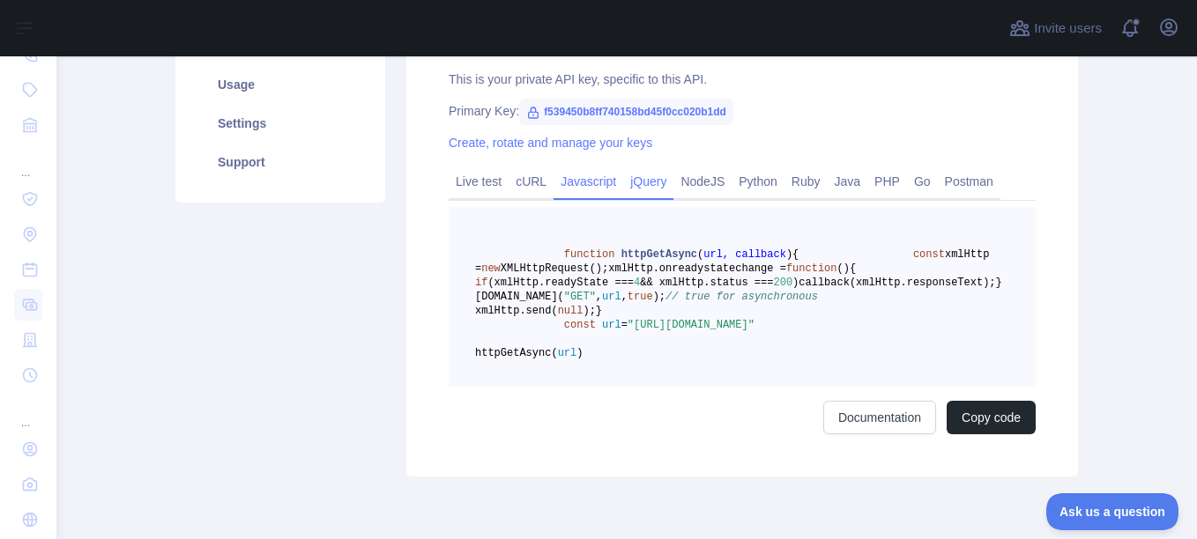
click at [630, 188] on link "jQuery" at bounding box center [648, 181] width 50 height 28
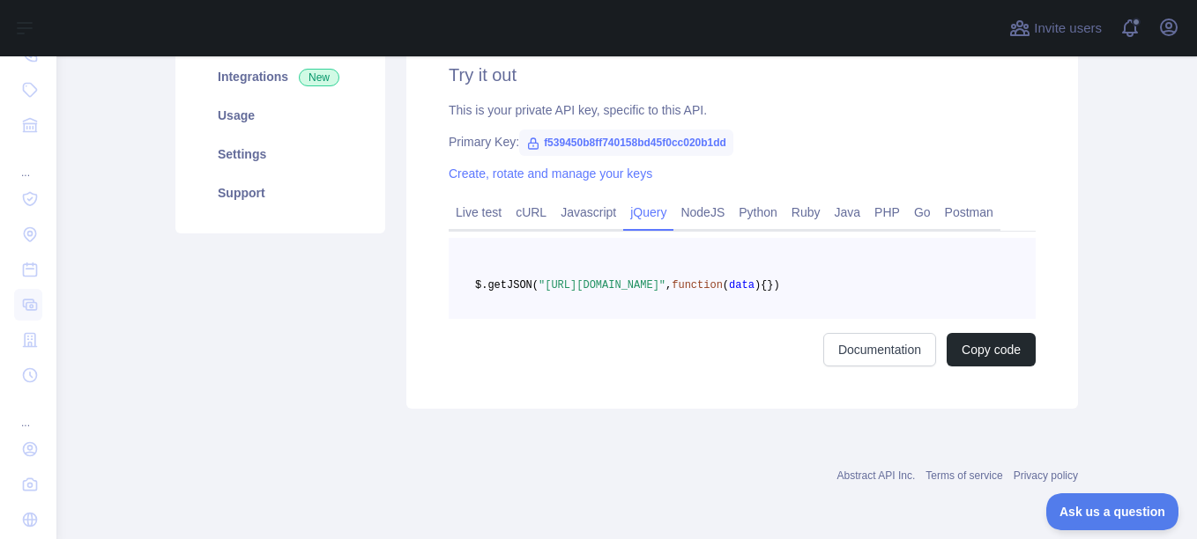
scroll to position [295, 0]
click at [690, 198] on link "NodeJS" at bounding box center [702, 212] width 58 height 28
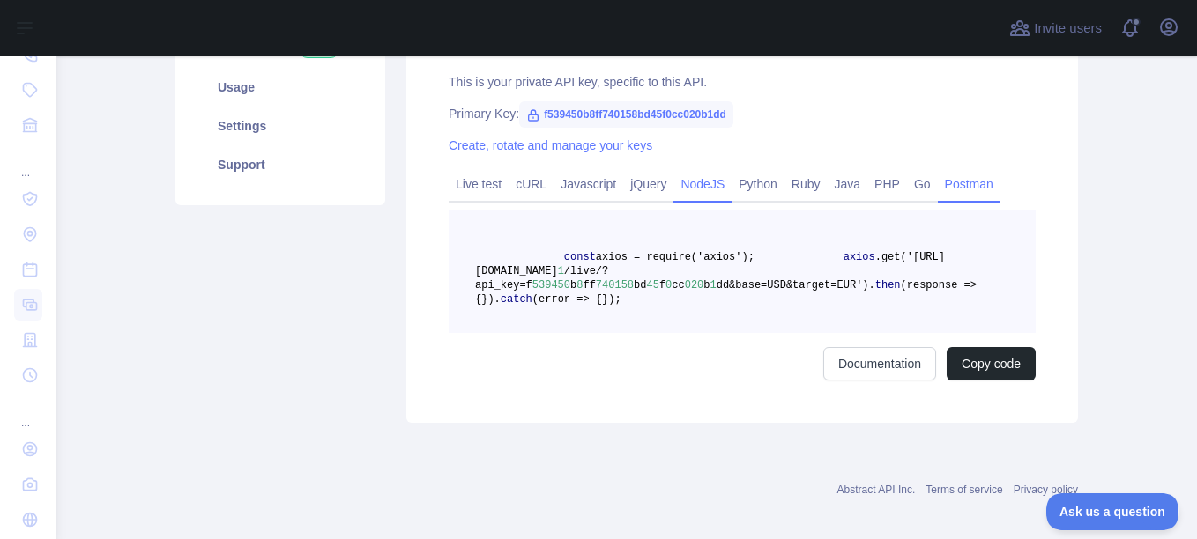
click at [966, 188] on link "Postman" at bounding box center [969, 184] width 63 height 28
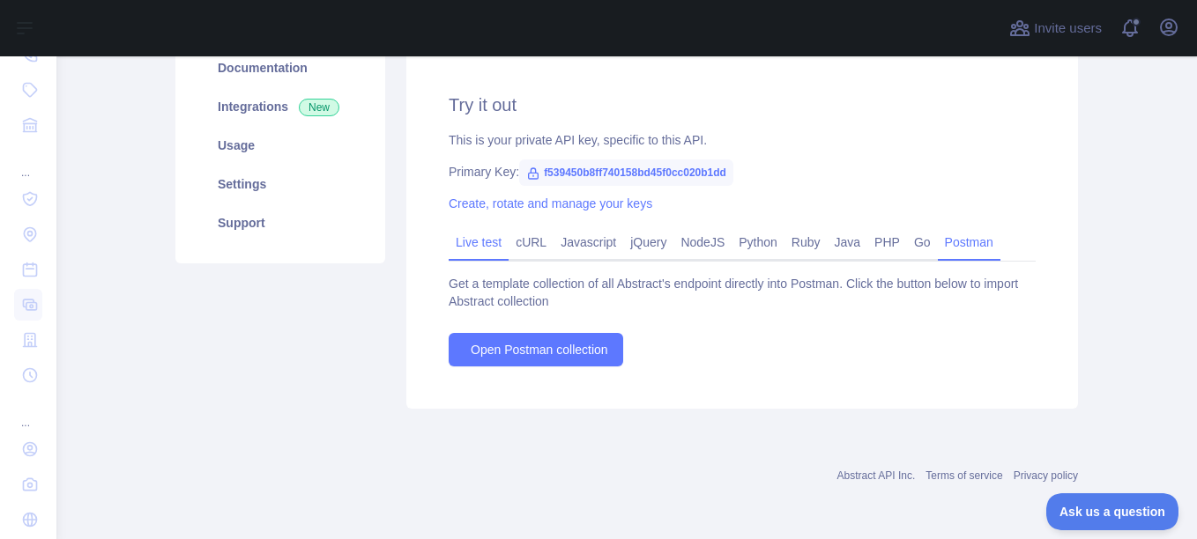
click at [486, 241] on link "Live test" at bounding box center [479, 242] width 60 height 28
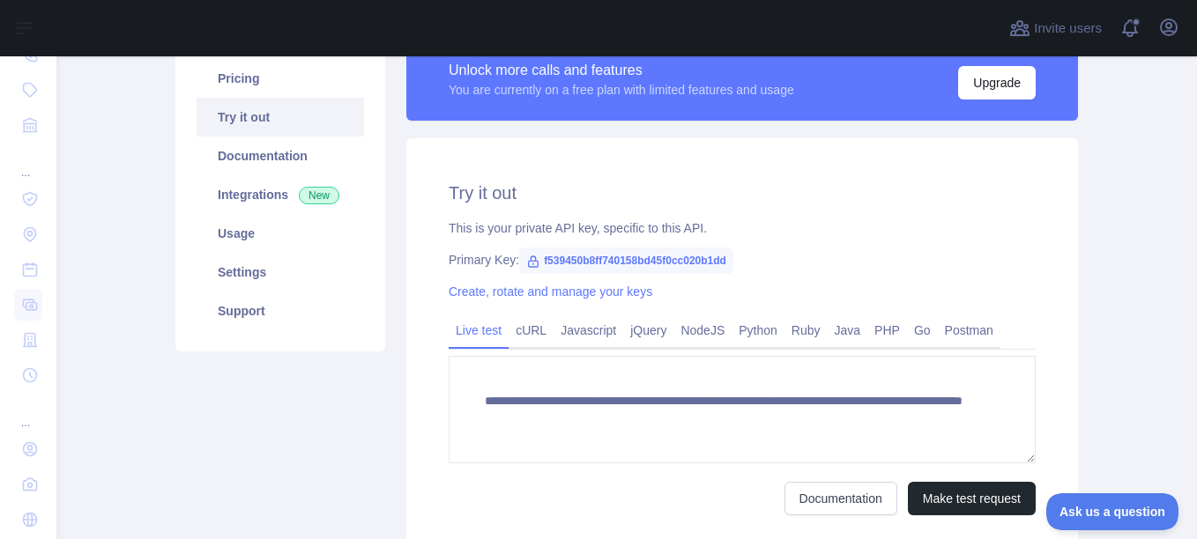
scroll to position [61, 0]
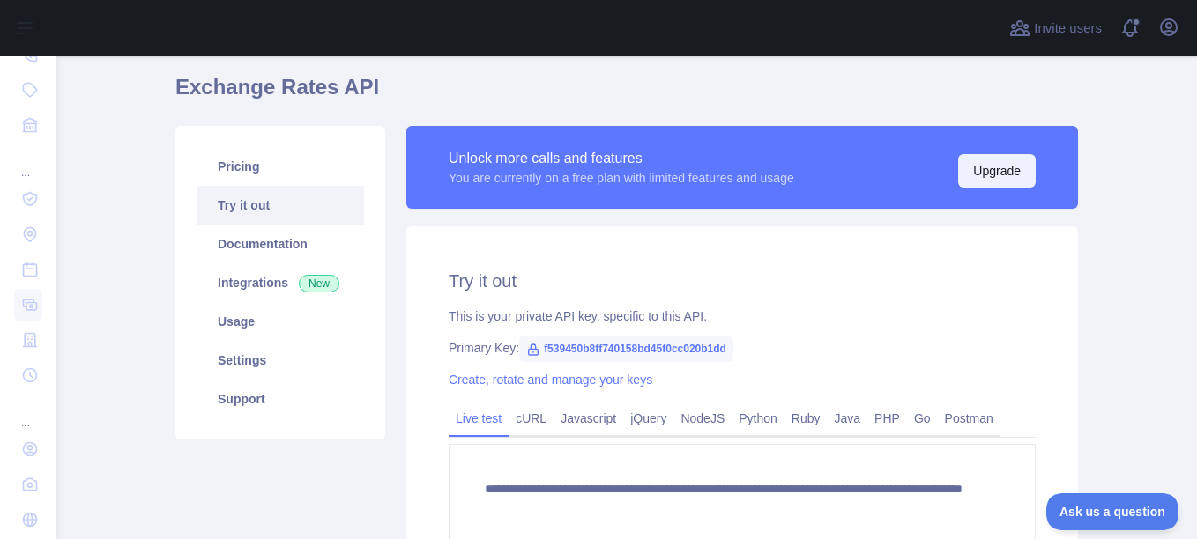
click at [1010, 160] on button "Upgrade" at bounding box center [997, 170] width 78 height 33
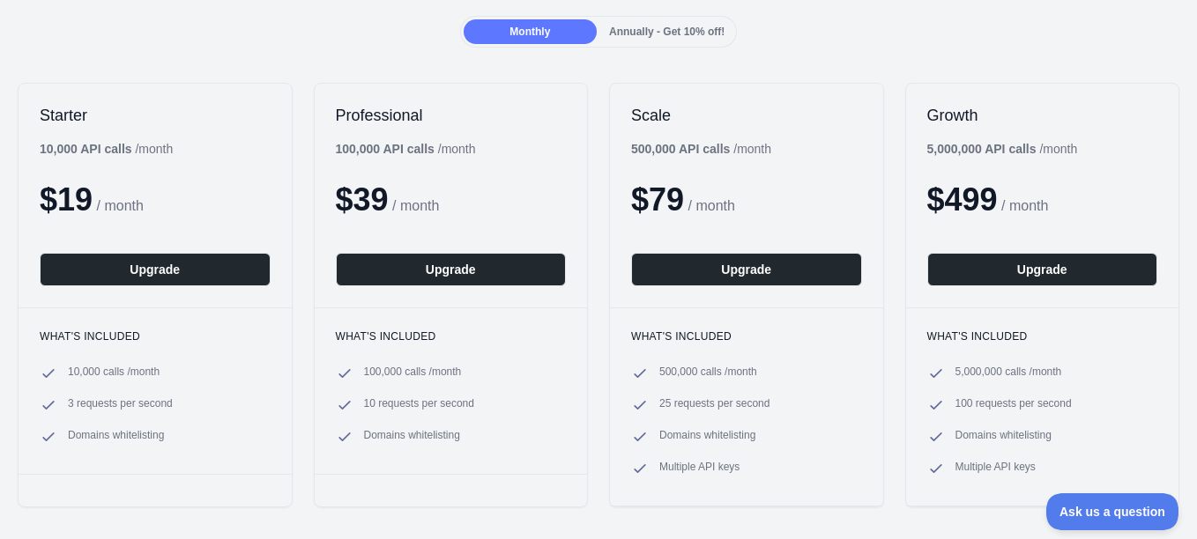
scroll to position [352, 0]
